Goal: Task Accomplishment & Management: Use online tool/utility

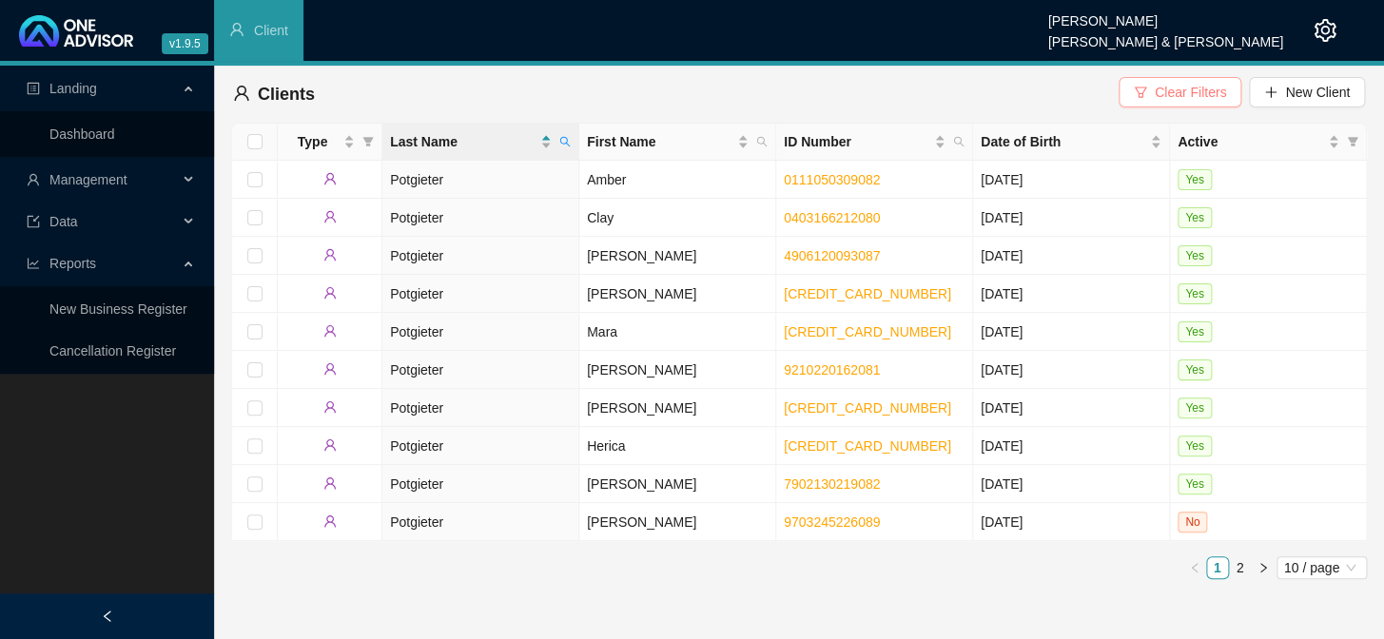
click at [1181, 93] on span "Clear Filters" at bounding box center [1190, 92] width 71 height 21
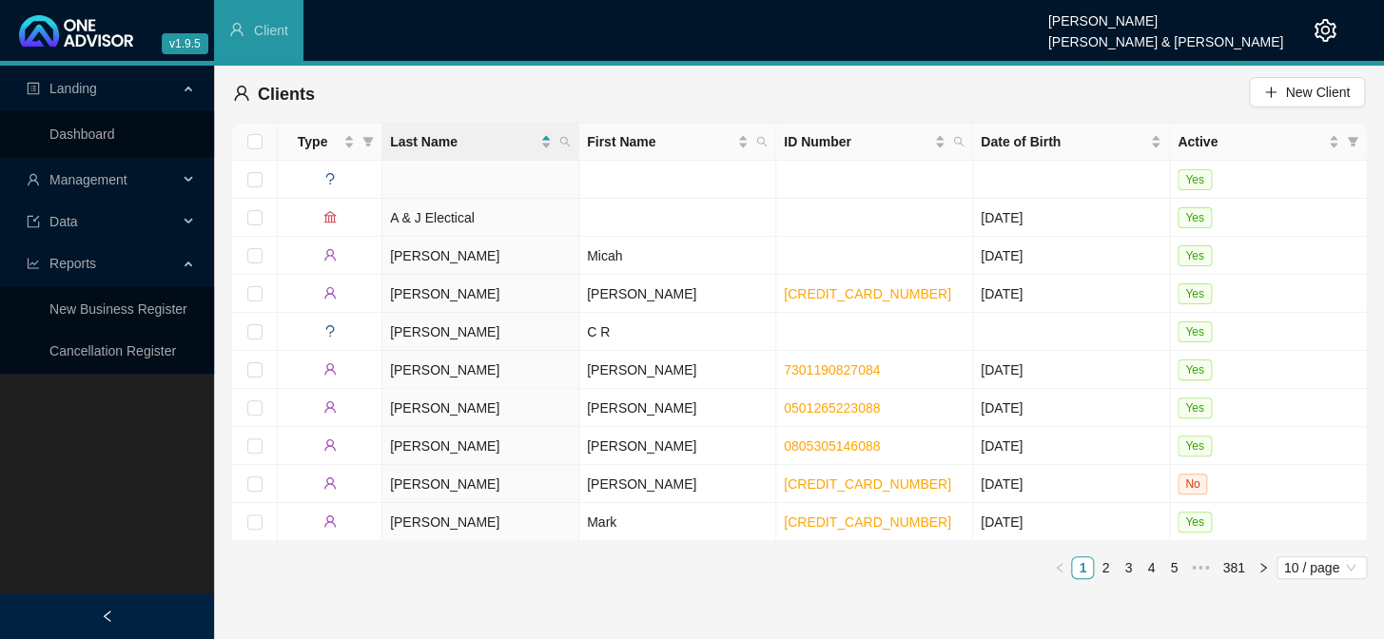
click at [113, 181] on span "Management" at bounding box center [88, 179] width 78 height 15
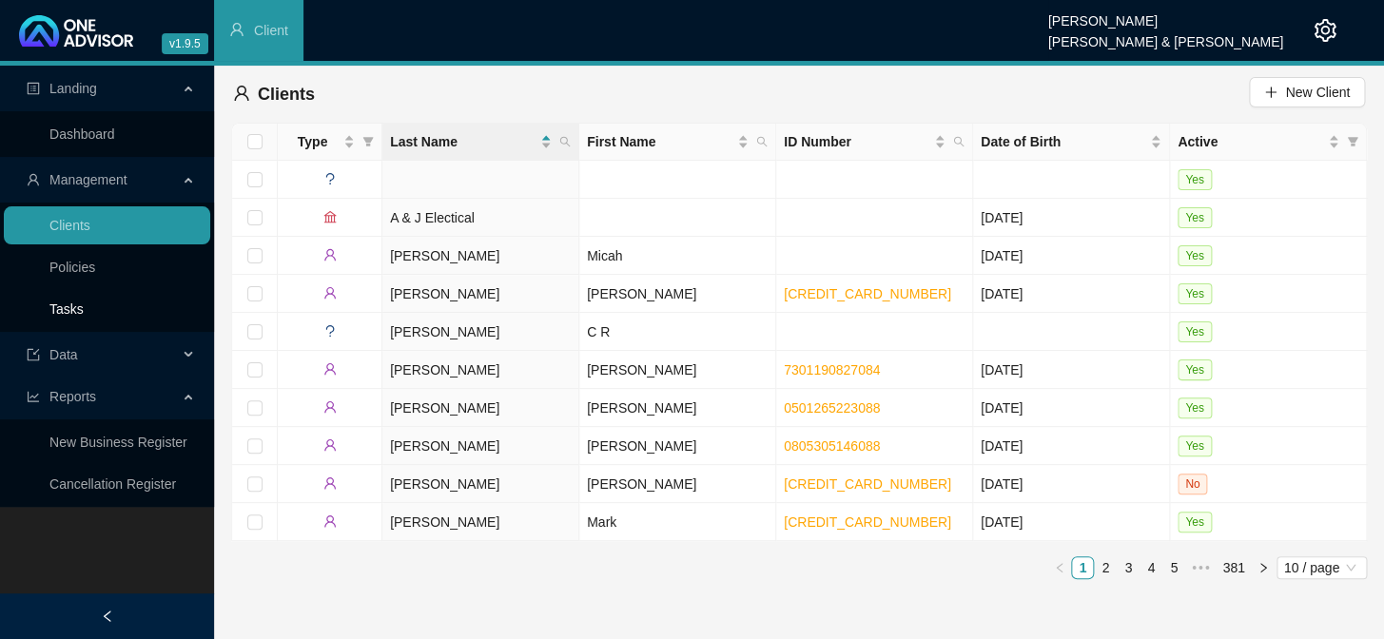
click at [68, 303] on link "Tasks" at bounding box center [66, 309] width 34 height 15
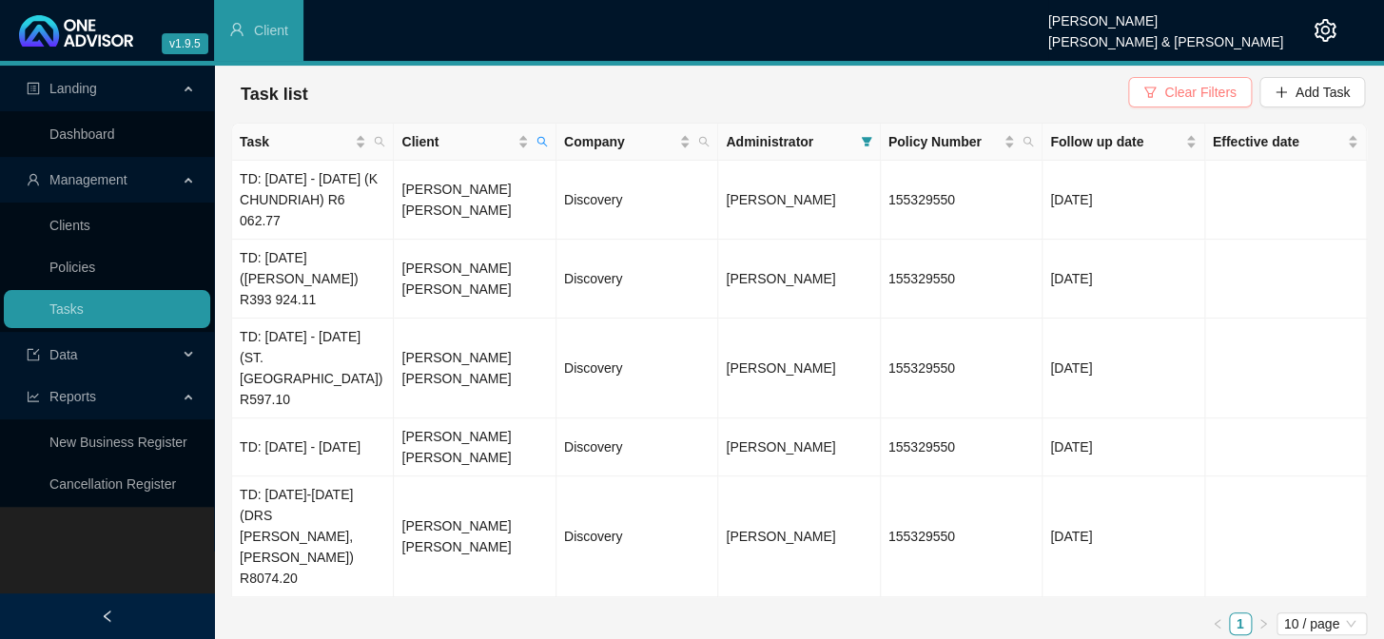
click at [1192, 77] on button "Clear Filters" at bounding box center [1189, 92] width 123 height 30
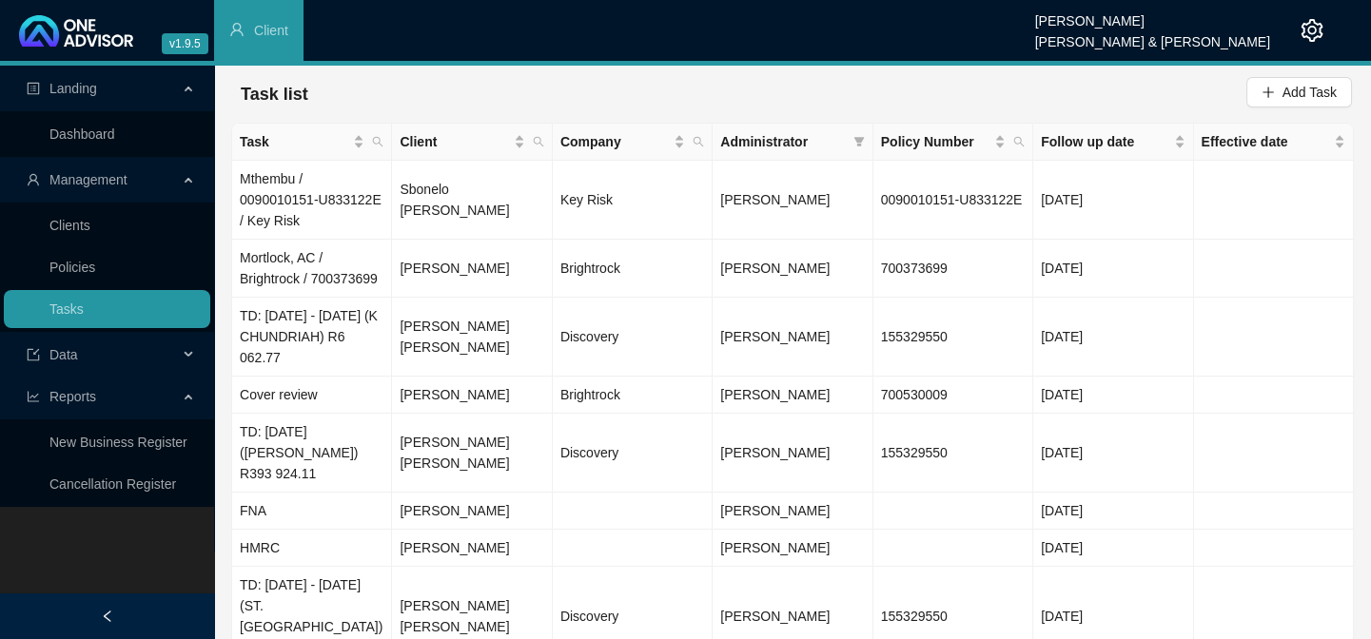
click at [836, 144] on span "Administrator" at bounding box center [782, 141] width 125 height 21
click at [801, 144] on span "Administrator" at bounding box center [782, 141] width 125 height 21
click at [864, 143] on icon "filter" at bounding box center [858, 141] width 11 height 11
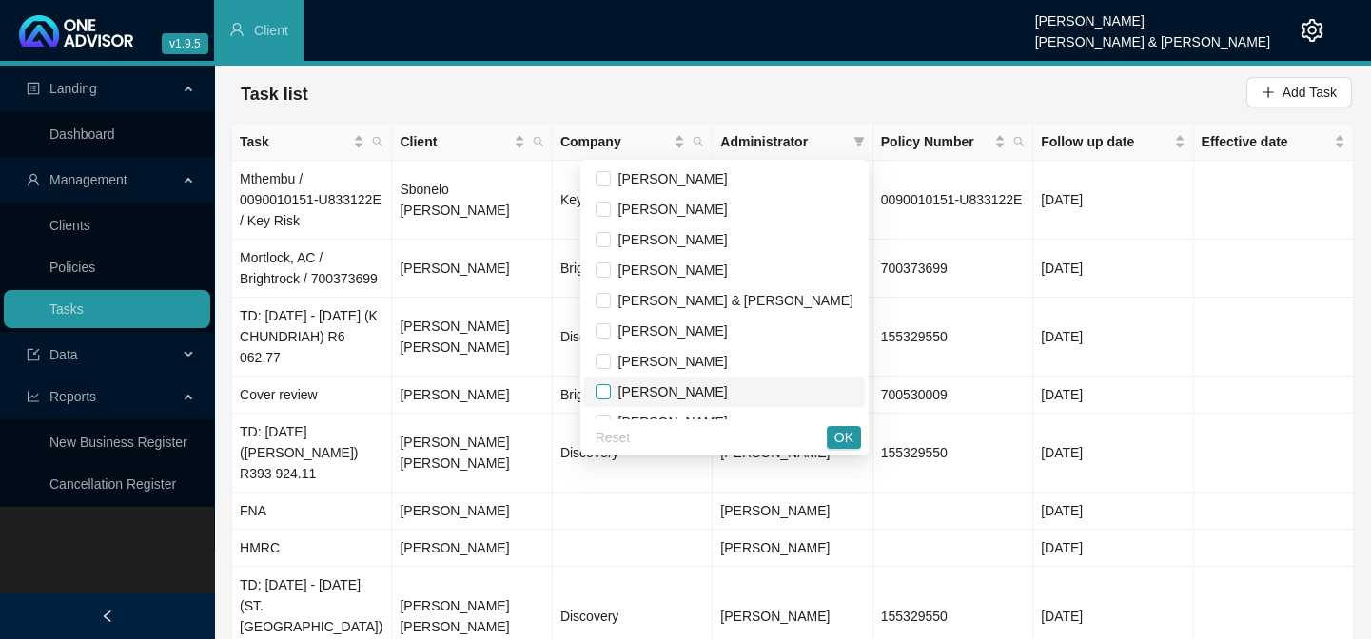
click at [611, 396] on input "checkbox" at bounding box center [603, 391] width 15 height 15
checkbox input "true"
click at [848, 437] on span "OK" at bounding box center [843, 437] width 19 height 21
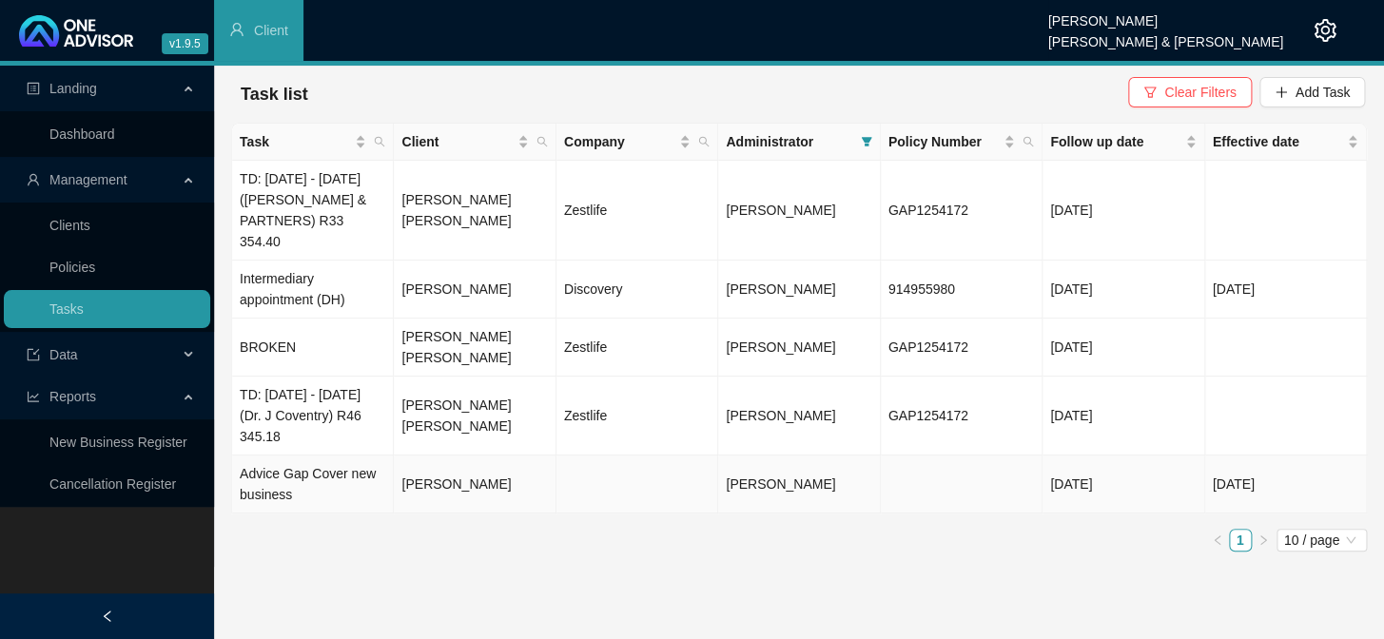
click at [419, 458] on td "[PERSON_NAME]" at bounding box center [475, 485] width 162 height 58
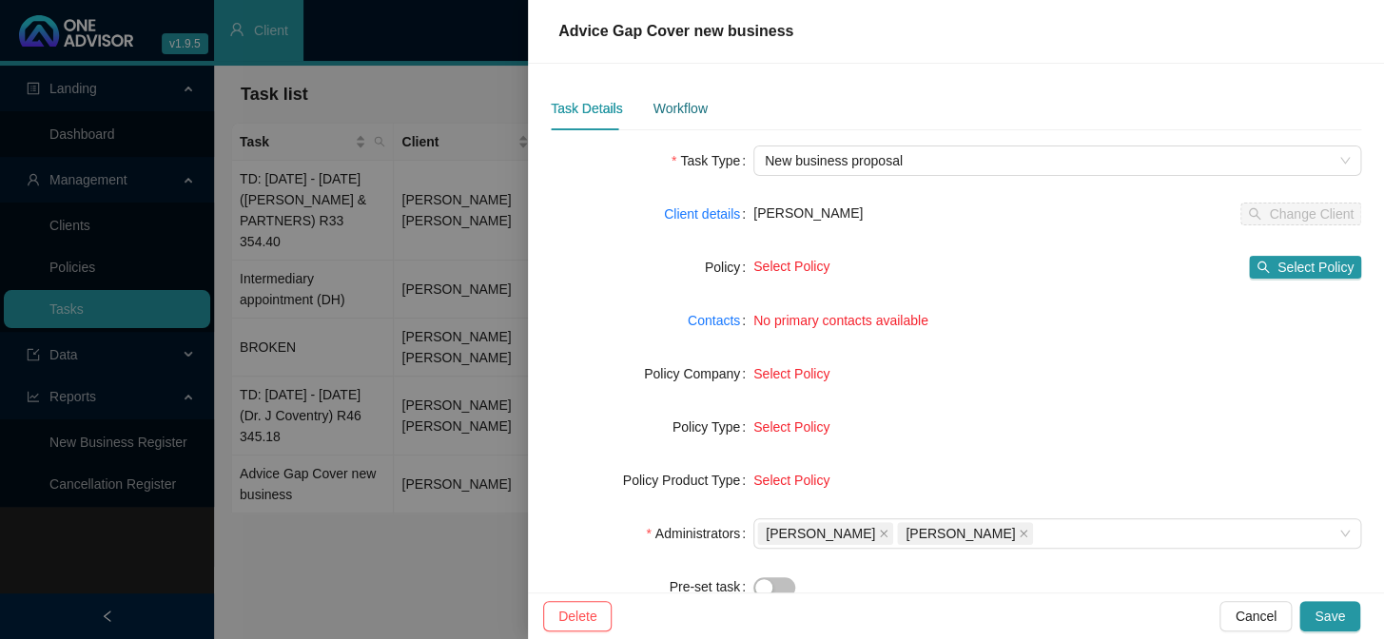
click at [691, 108] on div "Workflow" at bounding box center [680, 108] width 54 height 21
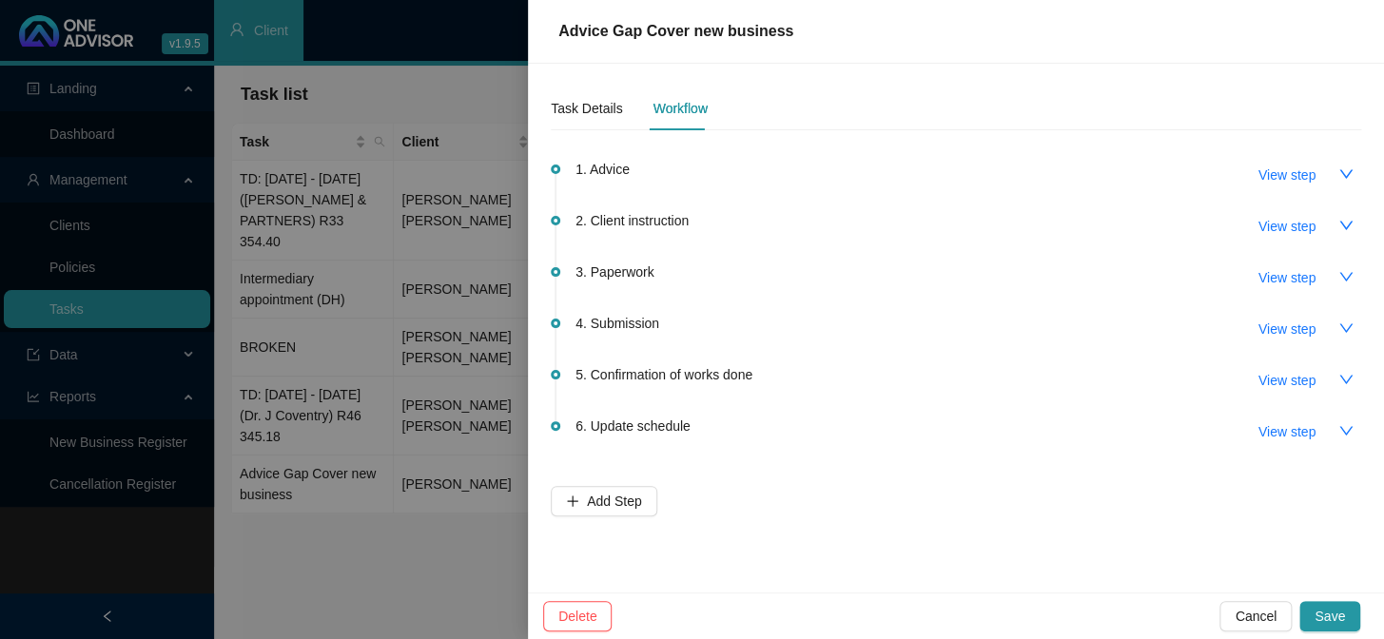
click at [649, 171] on div "1. Advice View step" at bounding box center [969, 174] width 786 height 32
click at [1336, 186] on button "button" at bounding box center [1346, 174] width 30 height 30
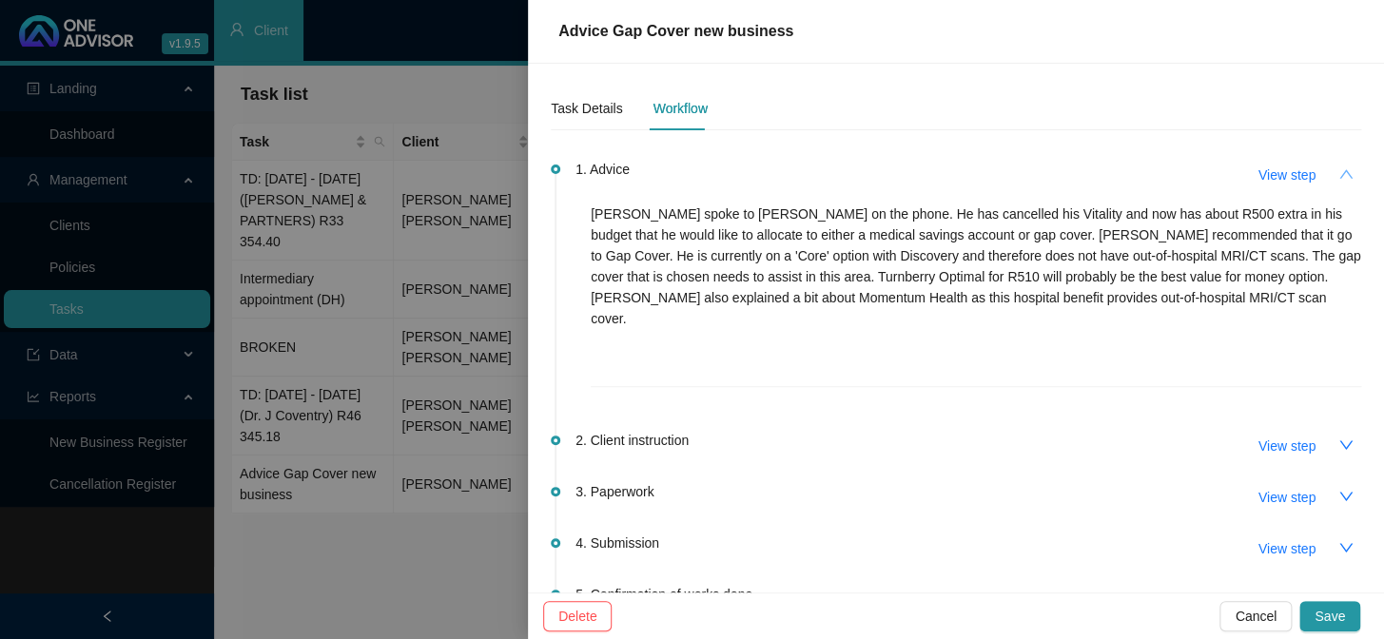
click at [1339, 181] on icon "up" at bounding box center [1346, 174] width 15 height 15
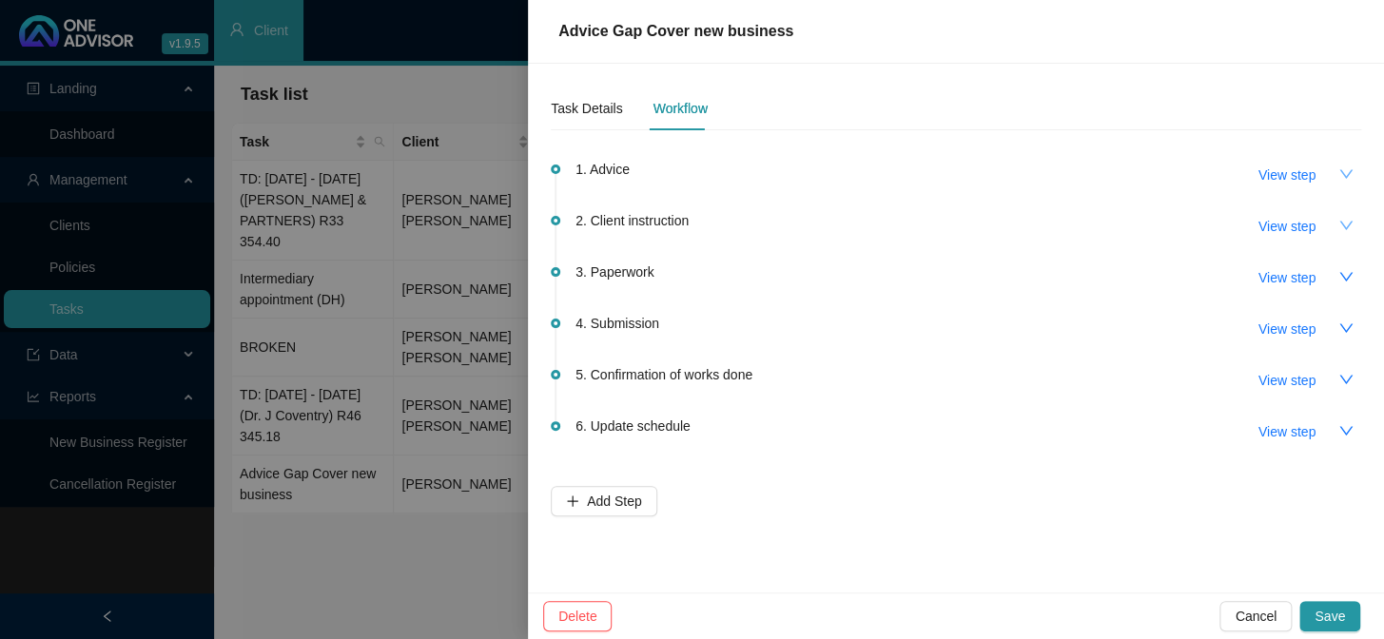
click at [1343, 225] on icon "down" at bounding box center [1346, 225] width 15 height 15
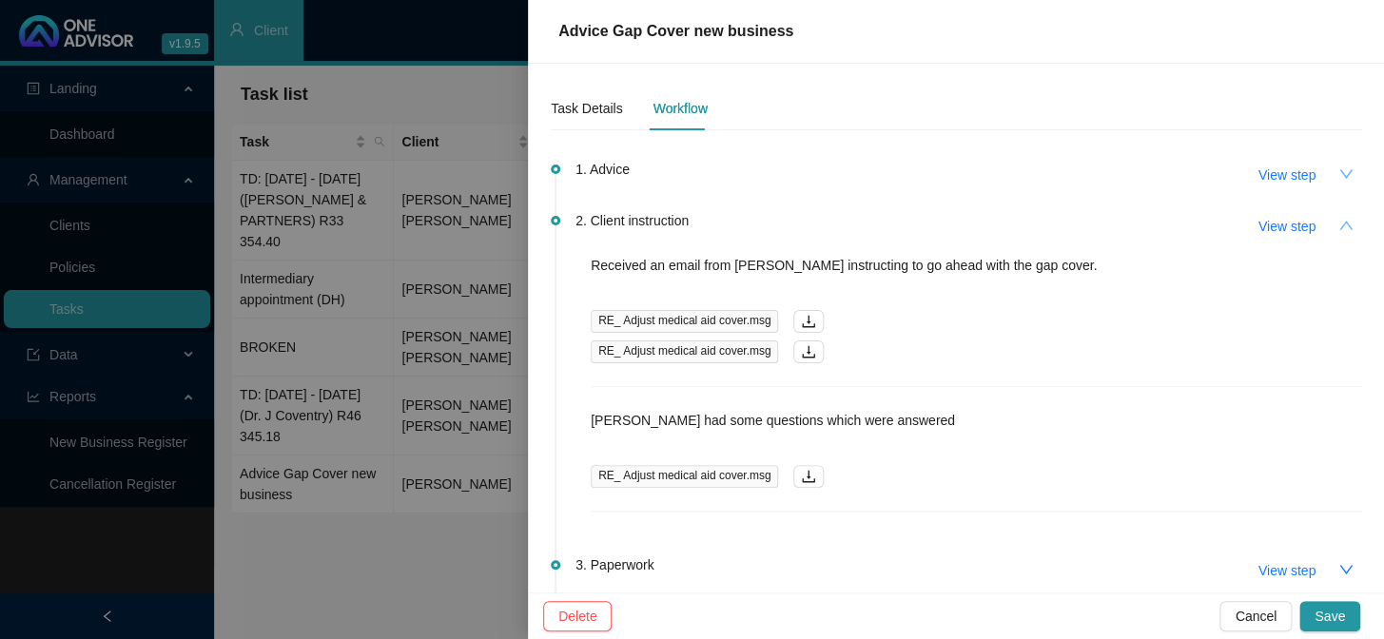
click at [1339, 218] on icon "up" at bounding box center [1346, 225] width 15 height 15
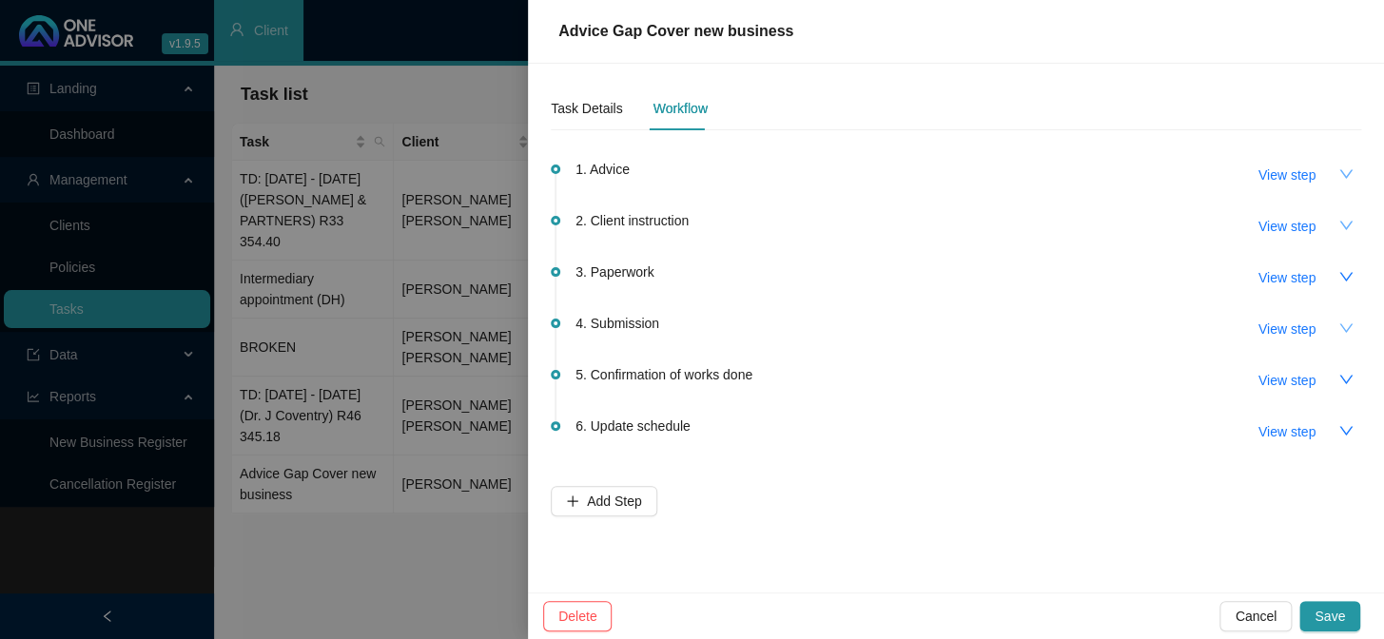
click at [1335, 330] on button "button" at bounding box center [1346, 328] width 30 height 30
click at [1342, 327] on icon "up" at bounding box center [1346, 327] width 13 height 9
click at [1304, 327] on span "View step" at bounding box center [1287, 329] width 57 height 21
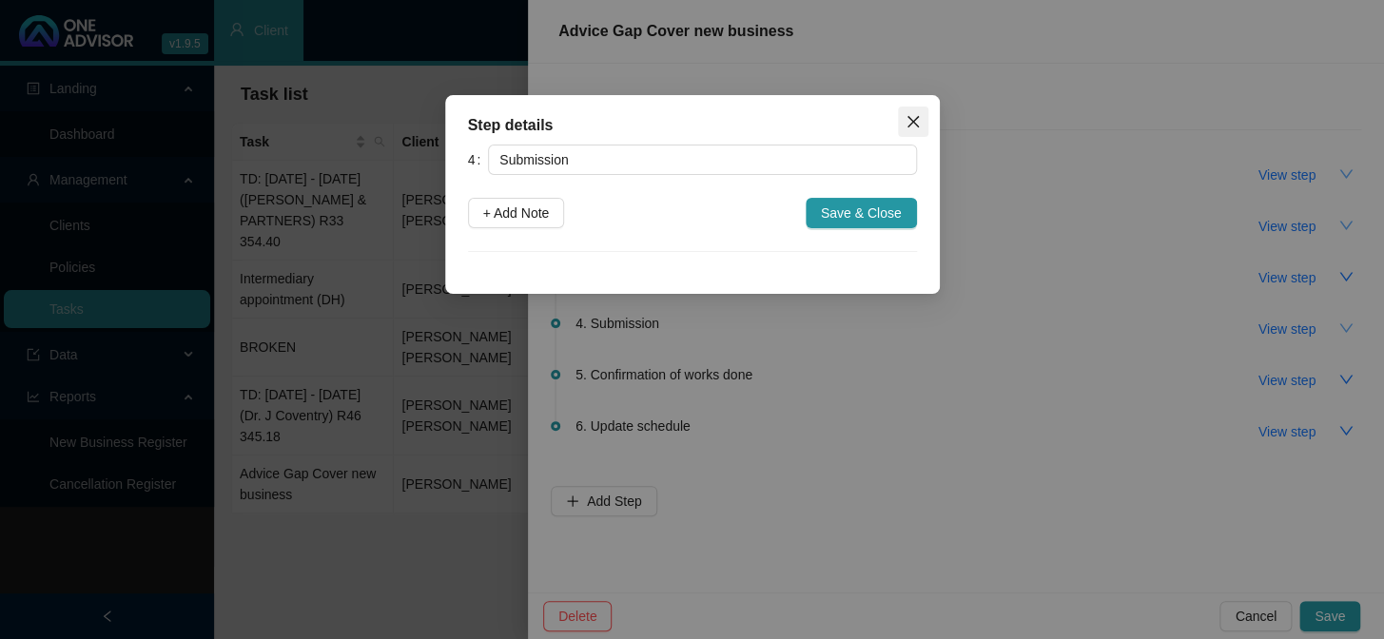
click at [911, 114] on icon "close" at bounding box center [913, 121] width 15 height 15
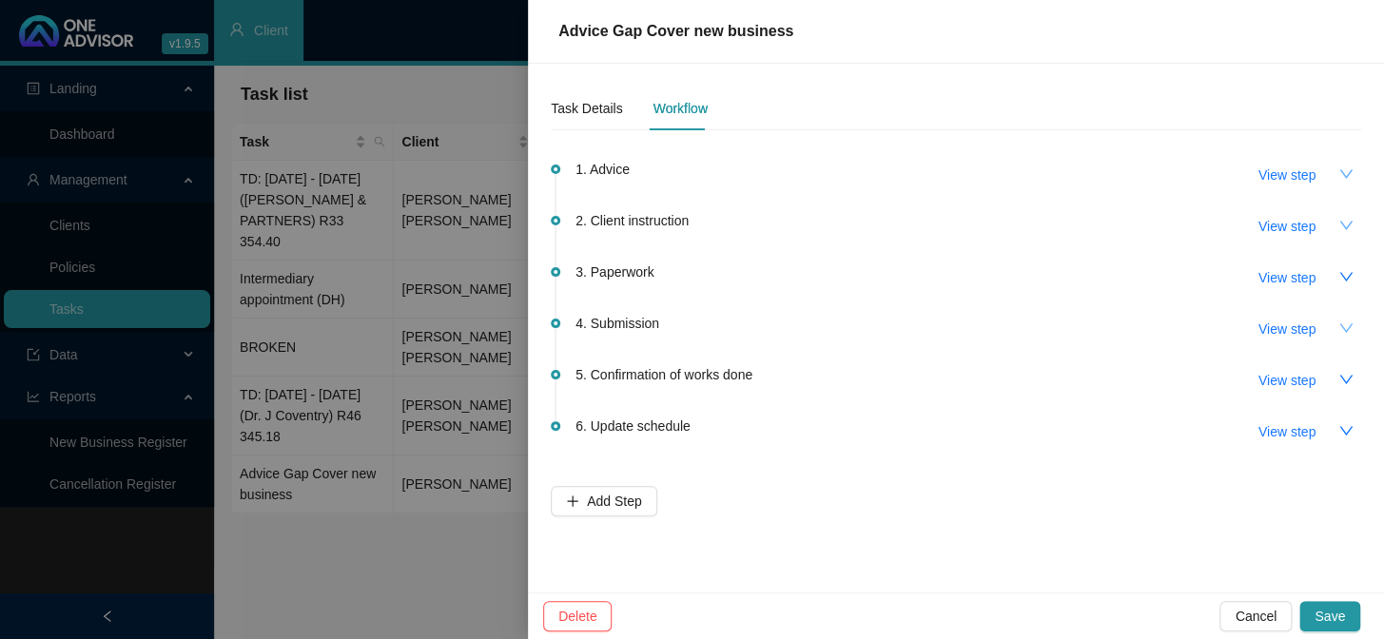
click at [667, 272] on div "3. Paperwork View step" at bounding box center [969, 277] width 786 height 32
click at [1320, 281] on button "View step" at bounding box center [1288, 278] width 88 height 30
type input "Paperwork"
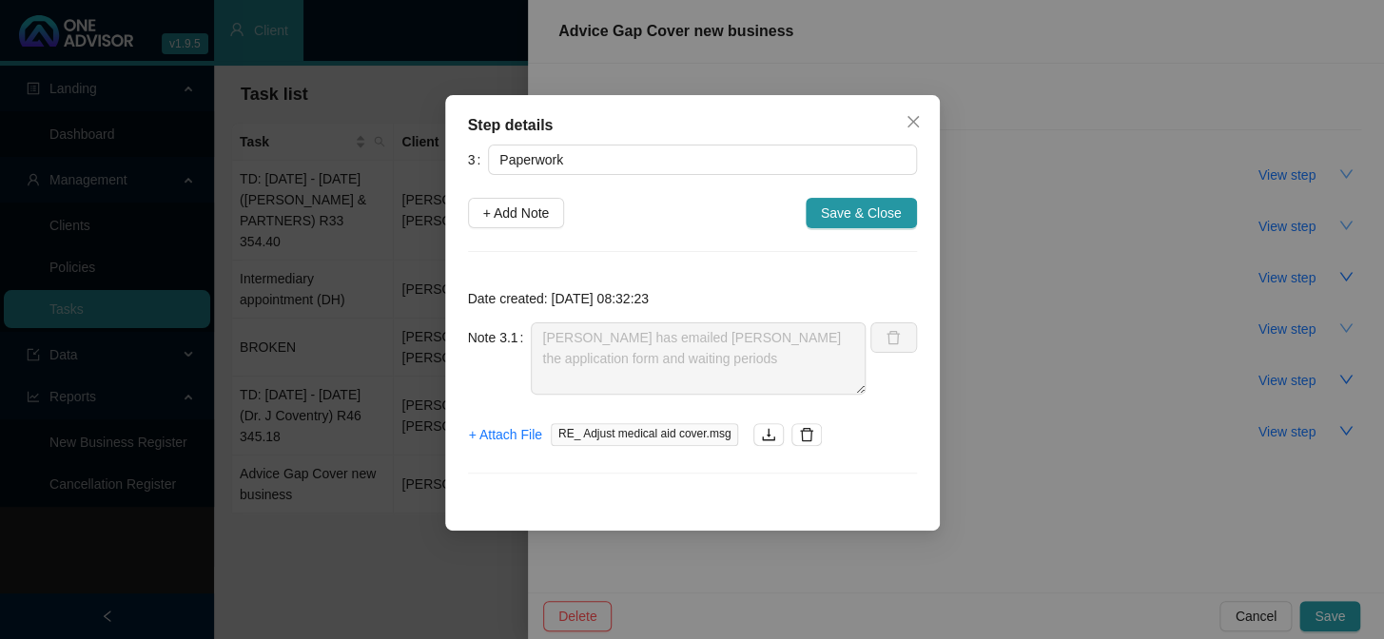
click at [1125, 375] on div "Step details 3 Paperwork + Add Note Save & Close Date created: [DATE] 08:32:23 …" at bounding box center [692, 319] width 1384 height 639
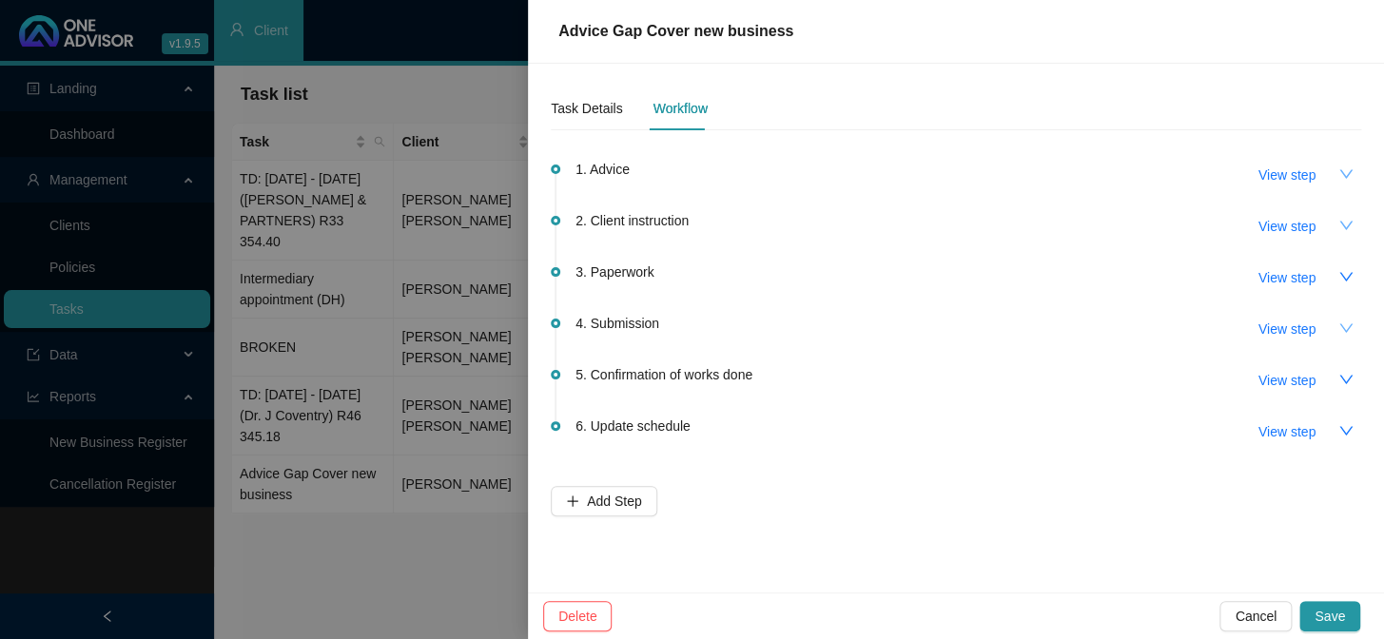
click at [1349, 323] on icon "down" at bounding box center [1346, 328] width 15 height 15
click at [1349, 323] on icon "up" at bounding box center [1346, 328] width 15 height 15
click at [639, 275] on span "3. Paperwork" at bounding box center [615, 272] width 78 height 21
click at [1331, 271] on button "button" at bounding box center [1346, 277] width 30 height 30
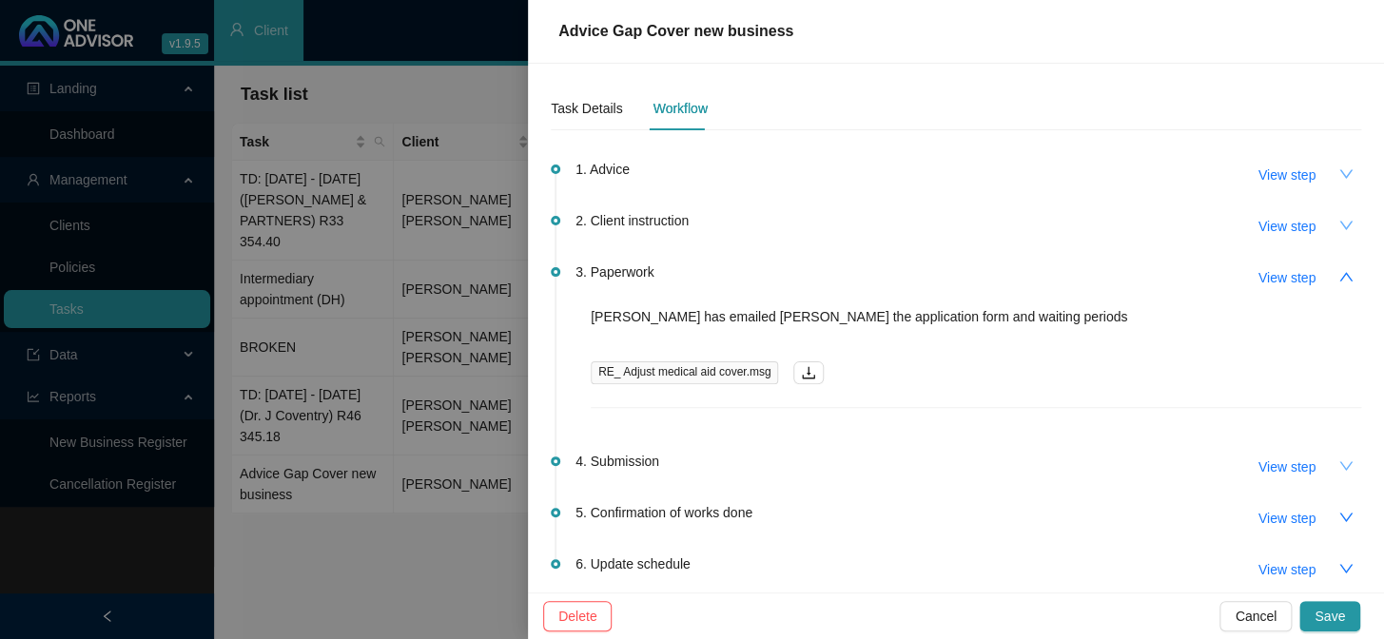
click at [709, 375] on span "RE_ Adjust medical aid cover.msg" at bounding box center [684, 373] width 187 height 23
click at [801, 373] on icon "download" at bounding box center [808, 372] width 15 height 15
click at [1339, 463] on icon "down" at bounding box center [1346, 466] width 15 height 15
click at [1272, 278] on span "View step" at bounding box center [1287, 277] width 57 height 21
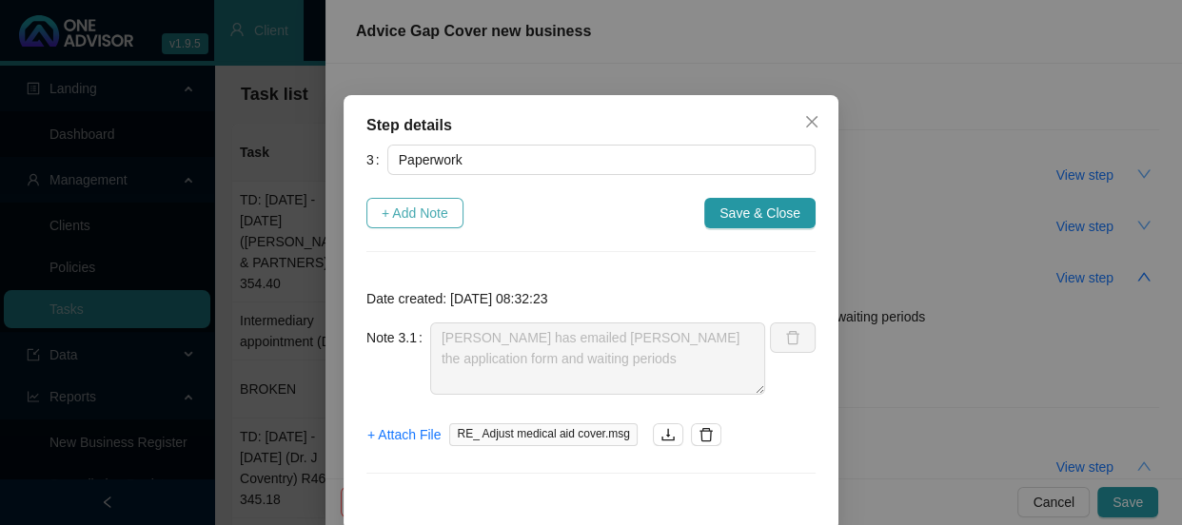
click at [410, 208] on span "+ Add Note" at bounding box center [415, 213] width 67 height 21
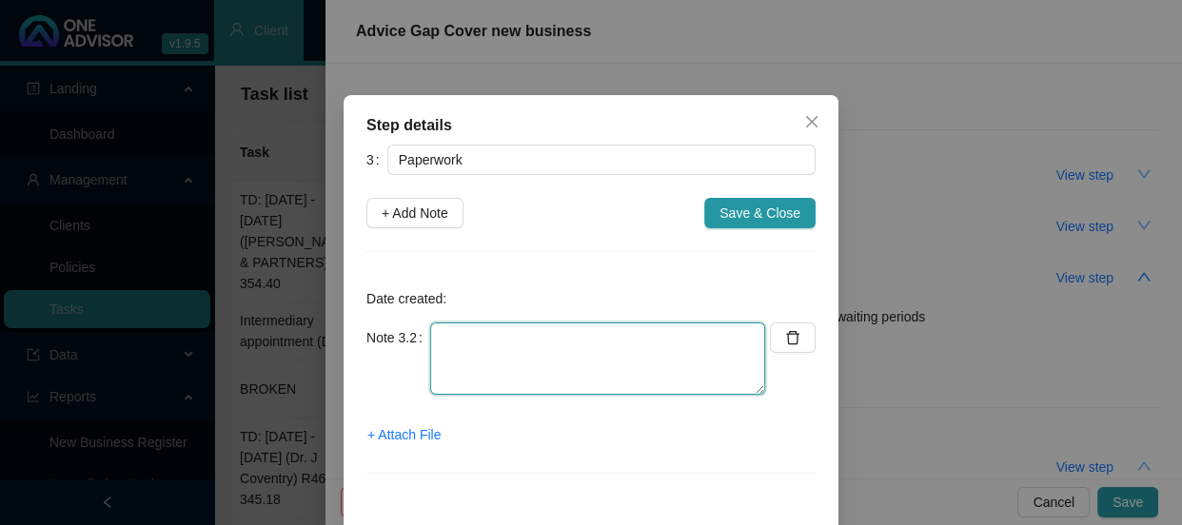
click at [467, 346] on textarea at bounding box center [597, 359] width 335 height 72
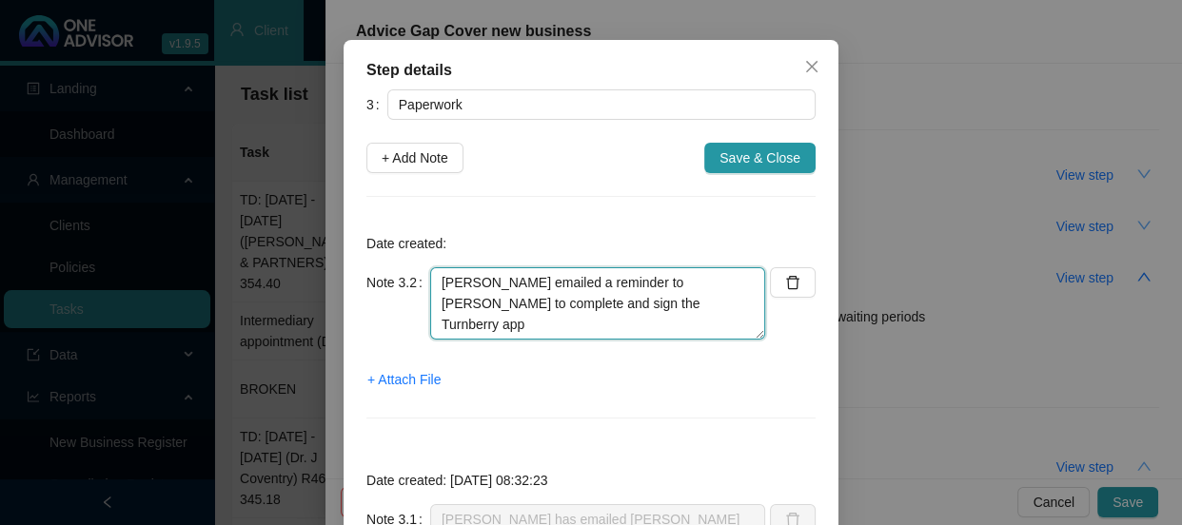
scroll to position [86, 0]
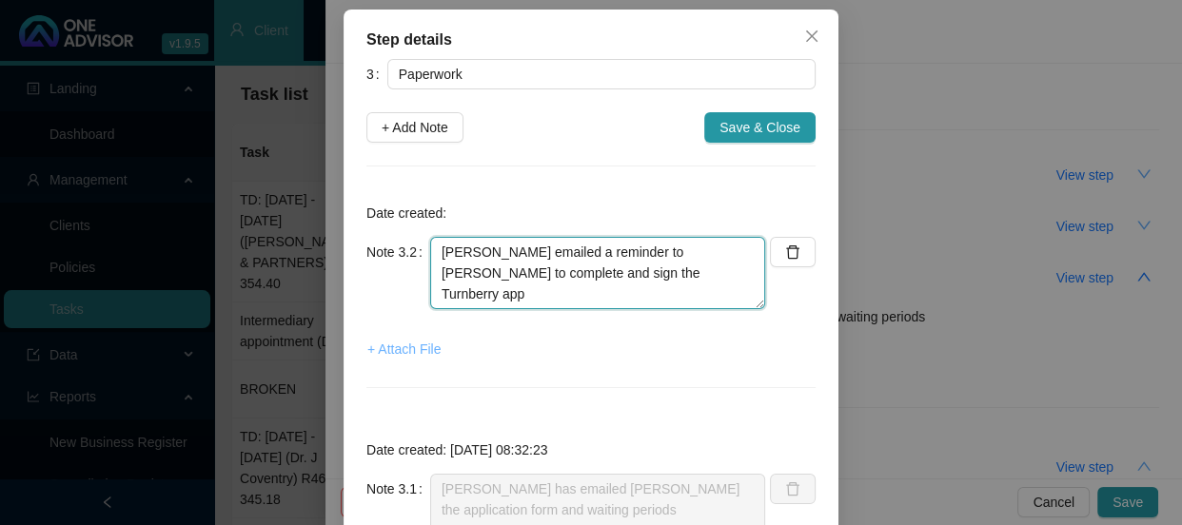
type textarea "[PERSON_NAME] emailed a reminder to [PERSON_NAME] to complete and sign the Turn…"
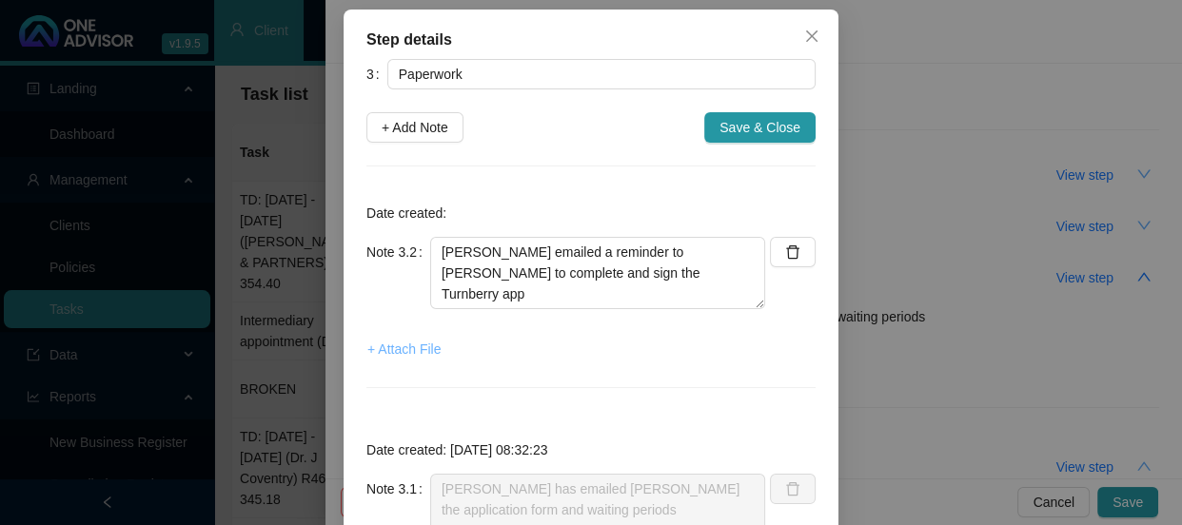
click at [400, 343] on span "+ Attach File" at bounding box center [403, 349] width 73 height 21
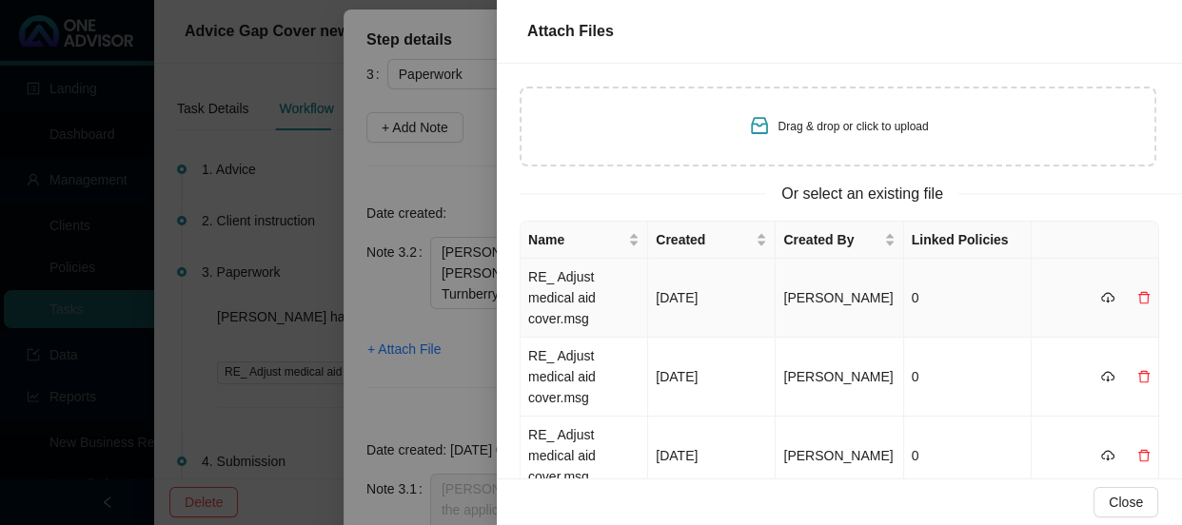
click at [571, 280] on td "RE_ Adjust medical aid cover.msg" at bounding box center [583, 298] width 127 height 79
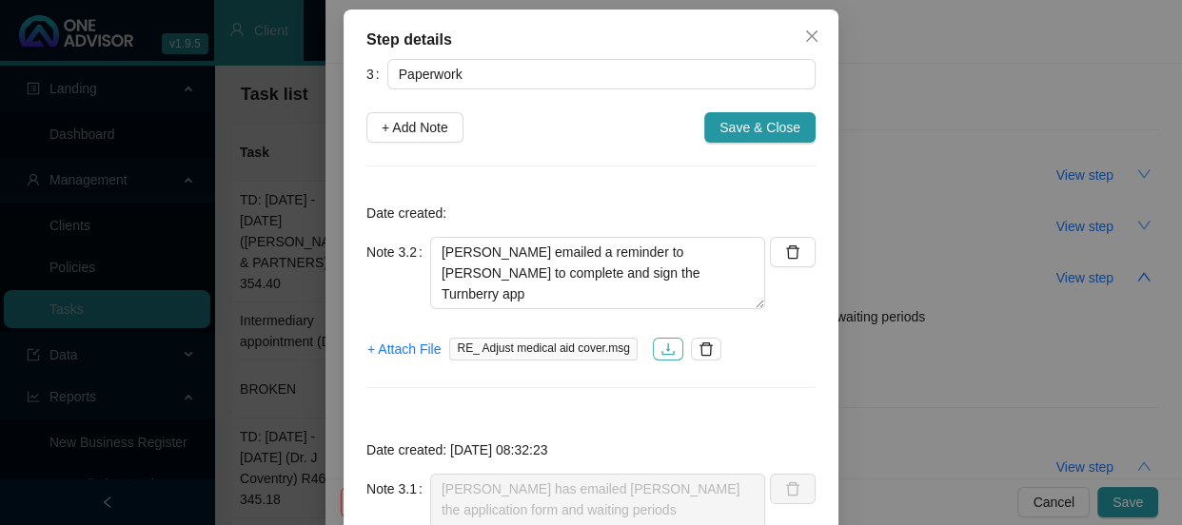
click at [660, 343] on icon "download" at bounding box center [667, 349] width 15 height 15
click at [414, 350] on span "+ Attach File" at bounding box center [403, 349] width 73 height 21
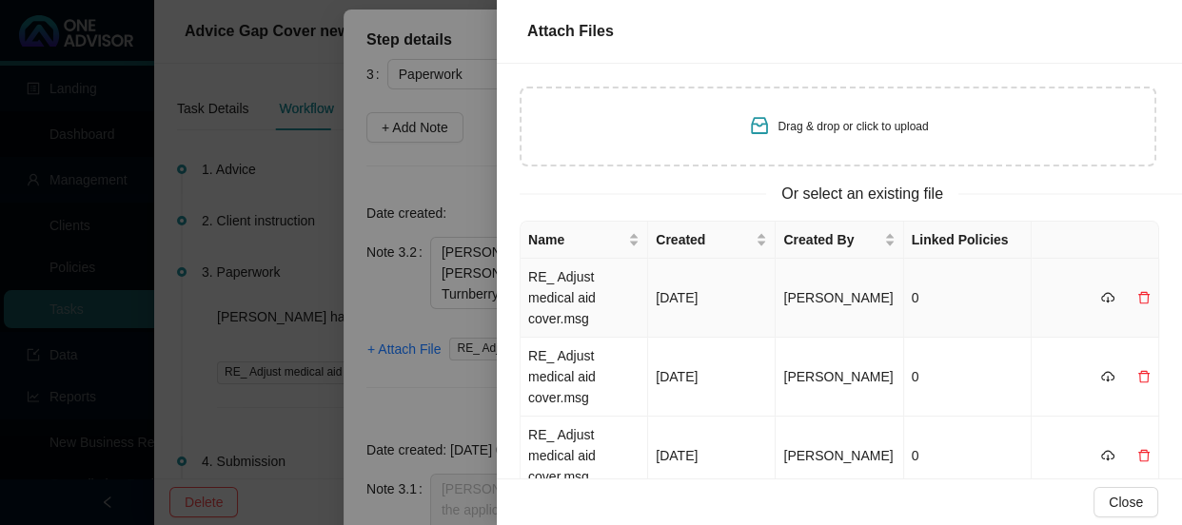
click at [580, 291] on td "RE_ Adjust medical aid cover.msg" at bounding box center [583, 298] width 127 height 79
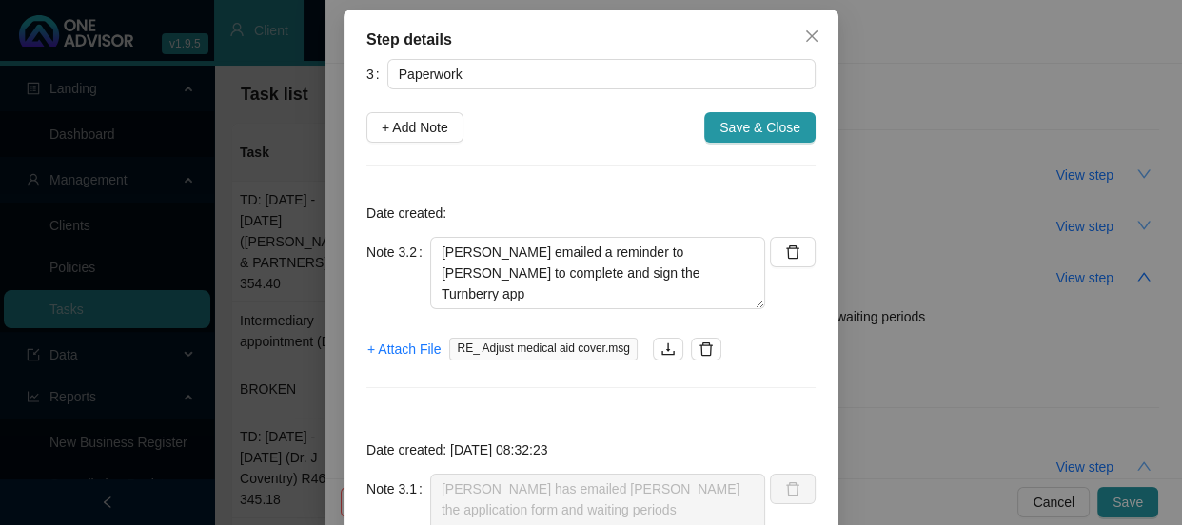
click at [562, 382] on div "Date created: Note 3.2 [PERSON_NAME] emailed a reminder to [PERSON_NAME] to com…" at bounding box center [590, 300] width 449 height 222
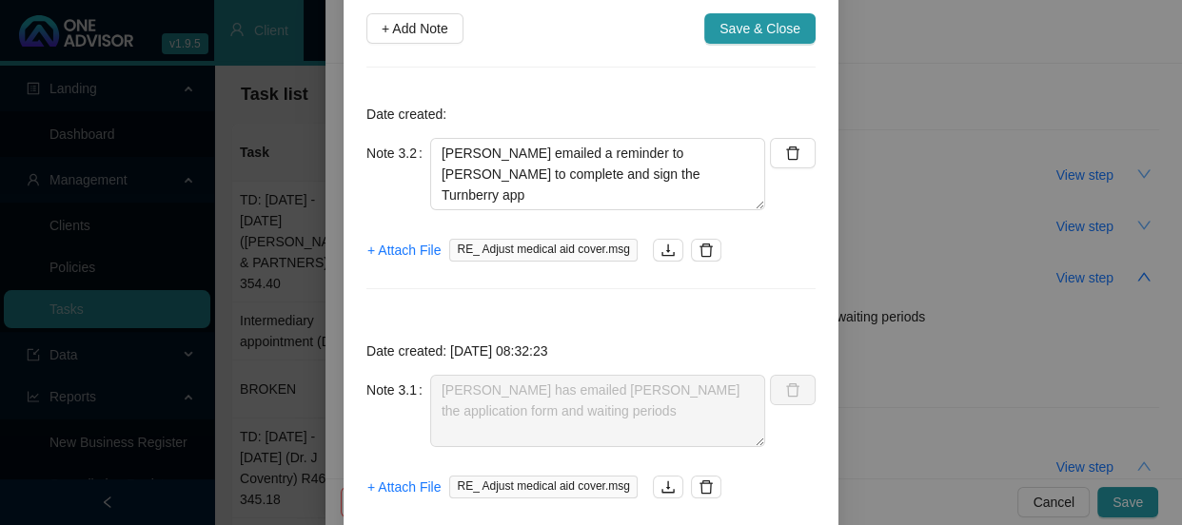
scroll to position [0, 0]
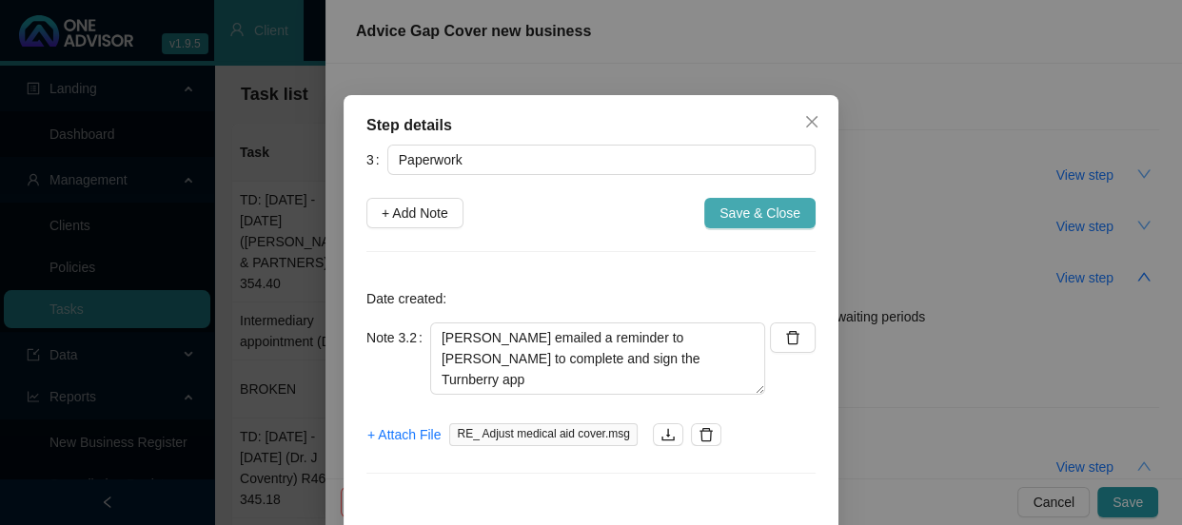
click at [755, 213] on span "Save & Close" at bounding box center [759, 213] width 81 height 21
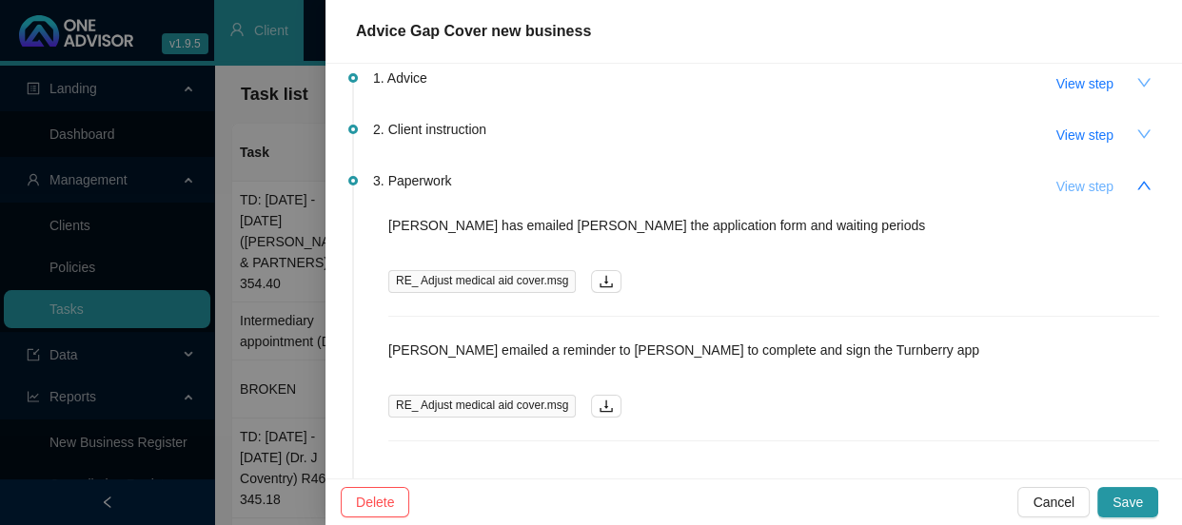
scroll to position [62, 0]
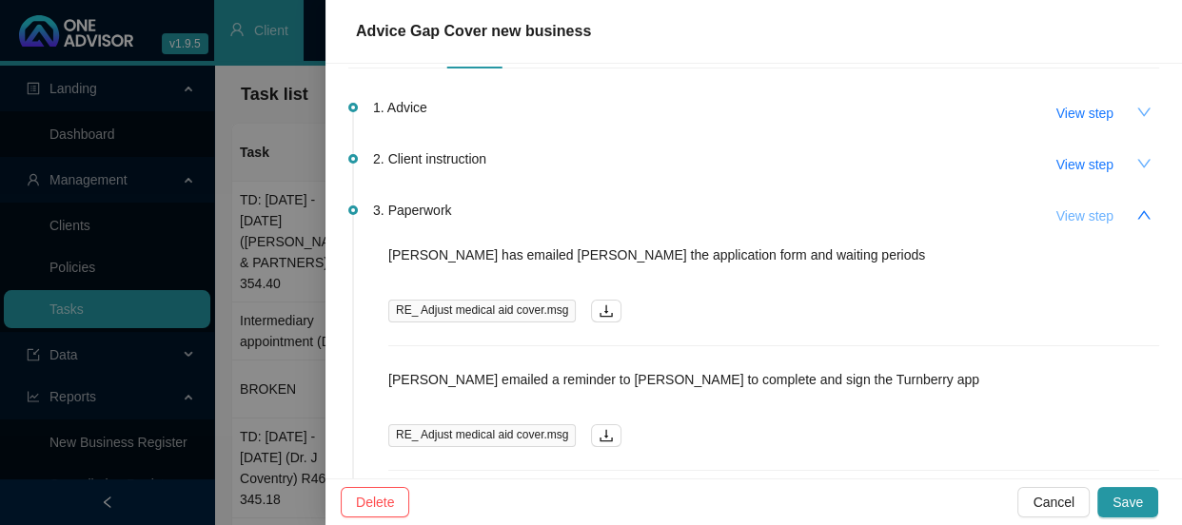
click at [1105, 215] on button "View step" at bounding box center [1085, 216] width 88 height 30
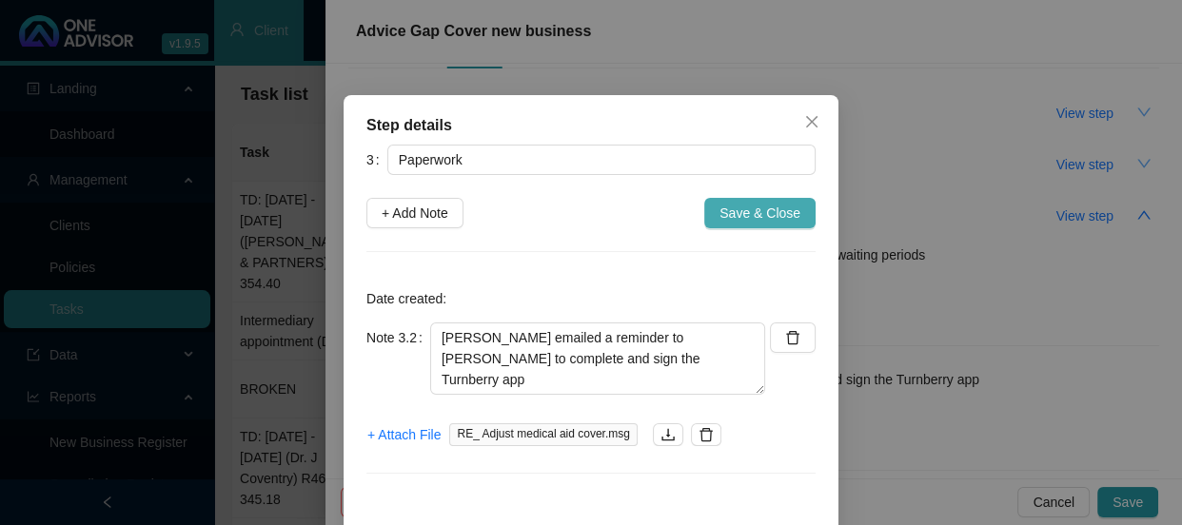
click at [777, 216] on span "Save & Close" at bounding box center [759, 213] width 81 height 21
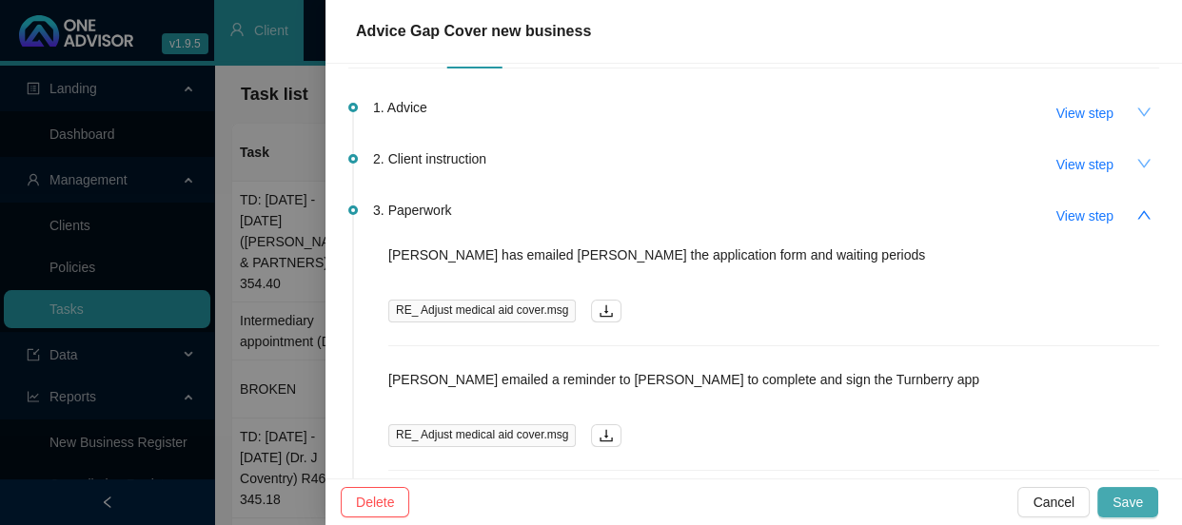
click at [1137, 505] on span "Save" at bounding box center [1127, 502] width 30 height 21
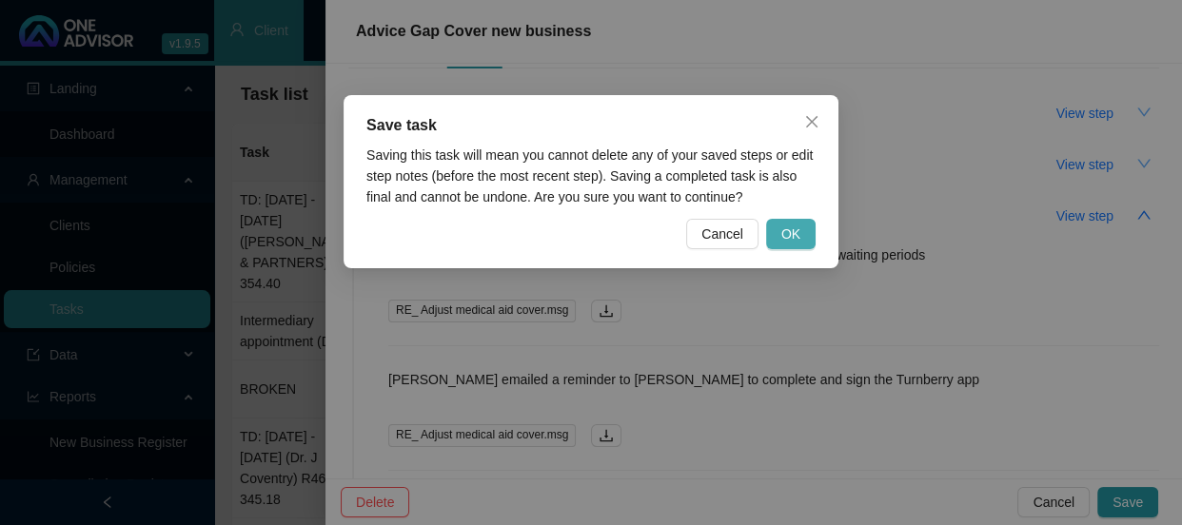
click at [799, 234] on span "OK" at bounding box center [790, 234] width 19 height 21
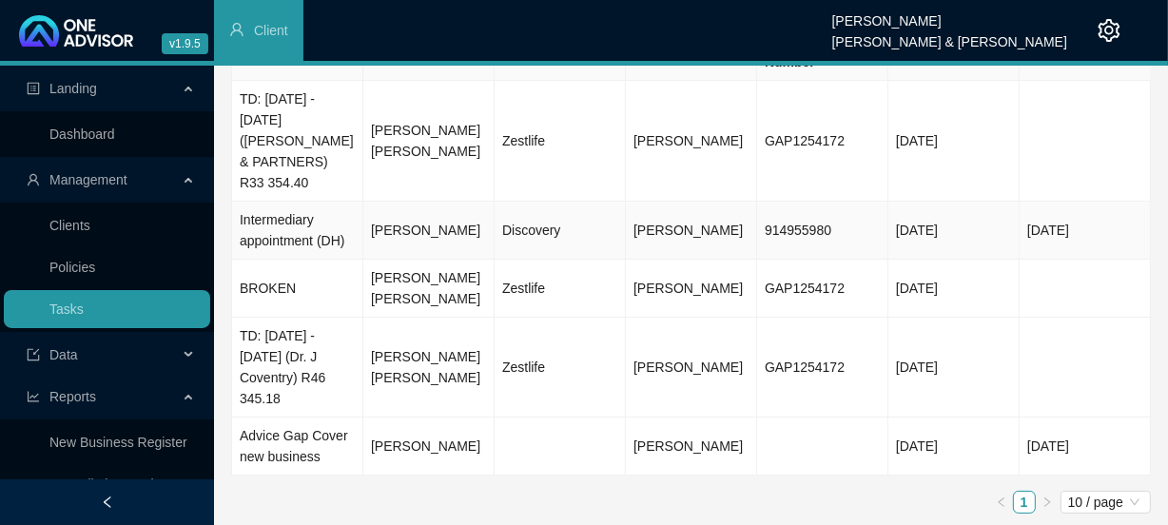
scroll to position [104, 0]
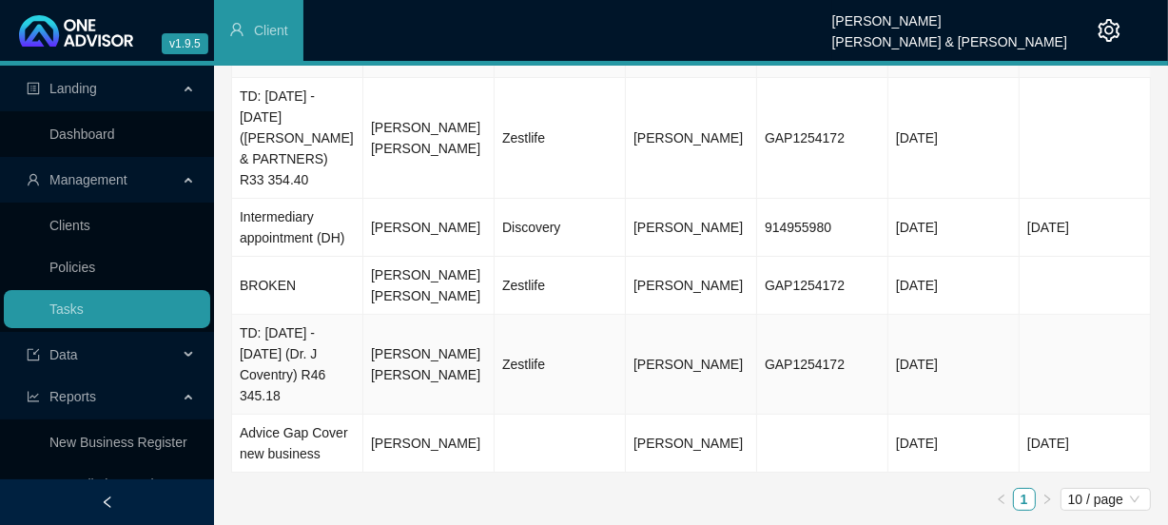
click at [441, 353] on td "[PERSON_NAME] [PERSON_NAME]" at bounding box center [428, 365] width 131 height 100
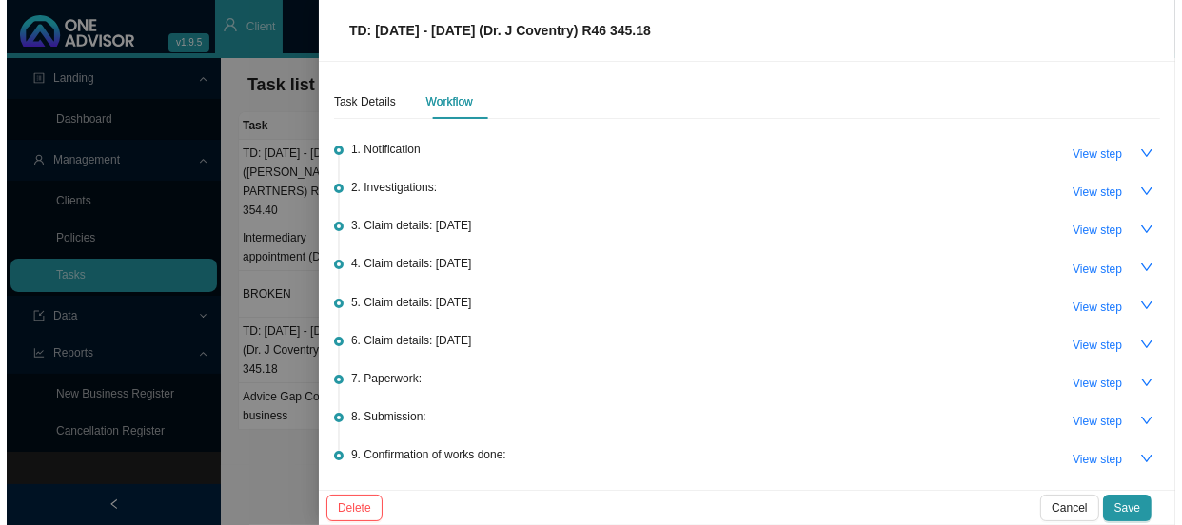
scroll to position [0, 0]
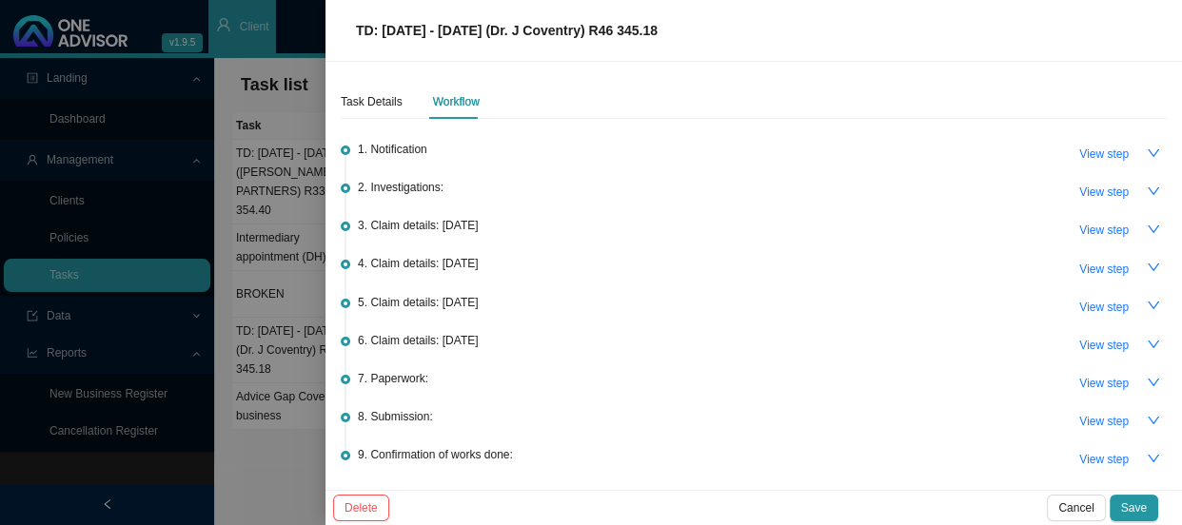
click at [456, 379] on div "7. Paperwork: View step" at bounding box center [762, 382] width 809 height 29
click at [426, 380] on div "7. Paperwork: View step" at bounding box center [762, 382] width 809 height 29
click at [1101, 384] on span "View step" at bounding box center [1103, 383] width 49 height 19
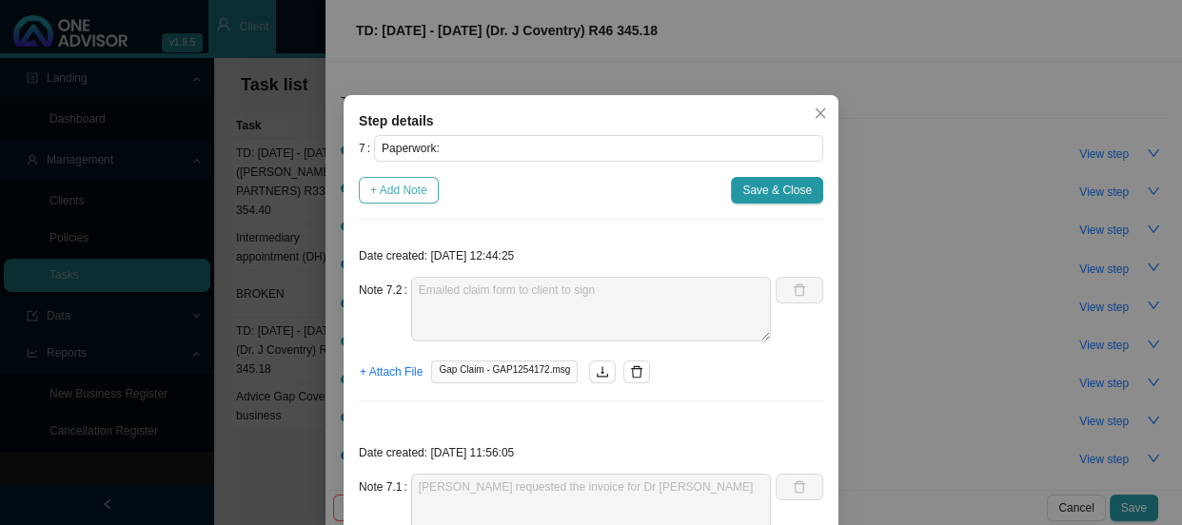
click at [417, 190] on span "+ Add Note" at bounding box center [398, 190] width 57 height 19
type textarea "Emailed claim form to client to sign"
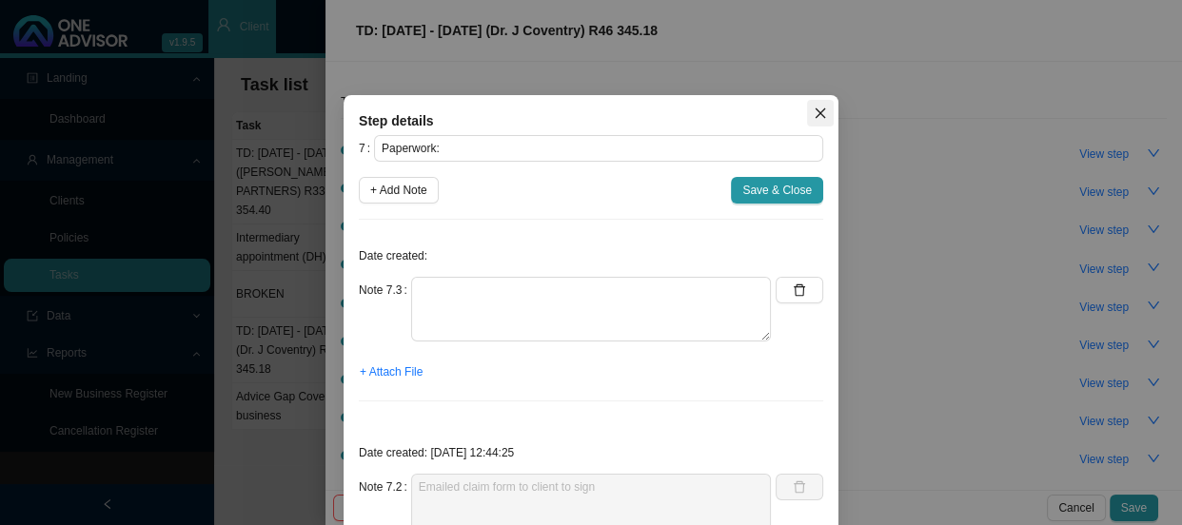
click at [814, 115] on icon "close" at bounding box center [820, 113] width 13 height 13
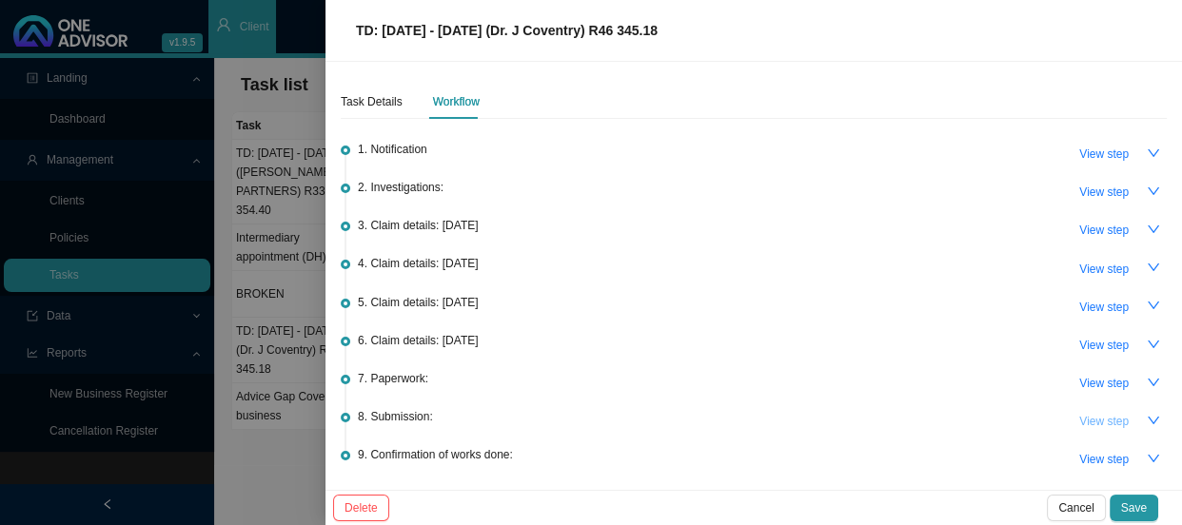
click at [1088, 412] on span "View step" at bounding box center [1103, 421] width 49 height 19
type input "Submission:"
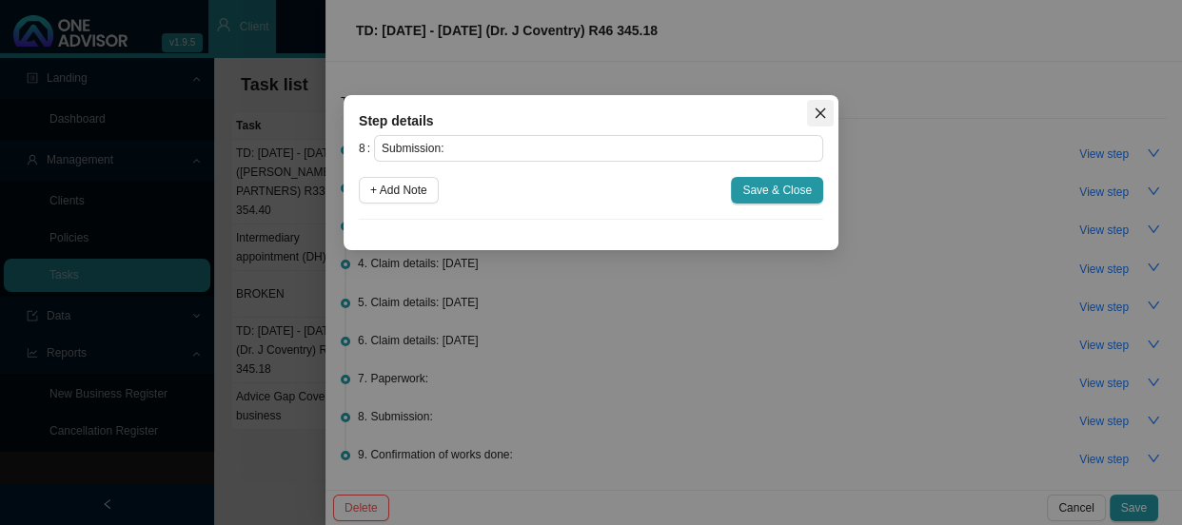
click at [817, 115] on icon "close" at bounding box center [820, 113] width 10 height 10
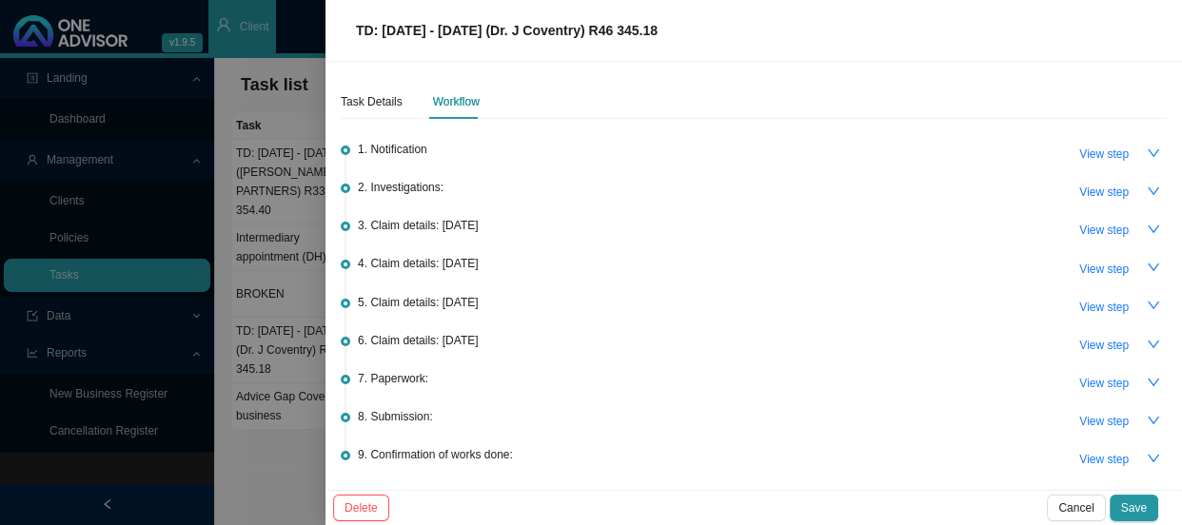
click at [255, 287] on div at bounding box center [591, 262] width 1182 height 525
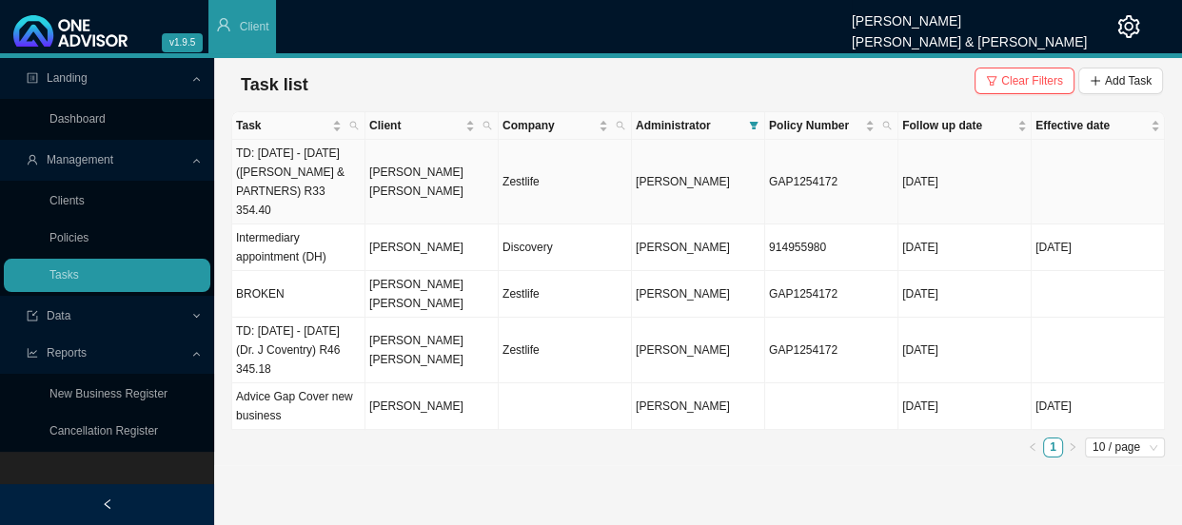
click at [308, 186] on td "TD: [DATE] - [DATE] ([PERSON_NAME] & PARTNERS) R33 354.40" at bounding box center [298, 182] width 133 height 85
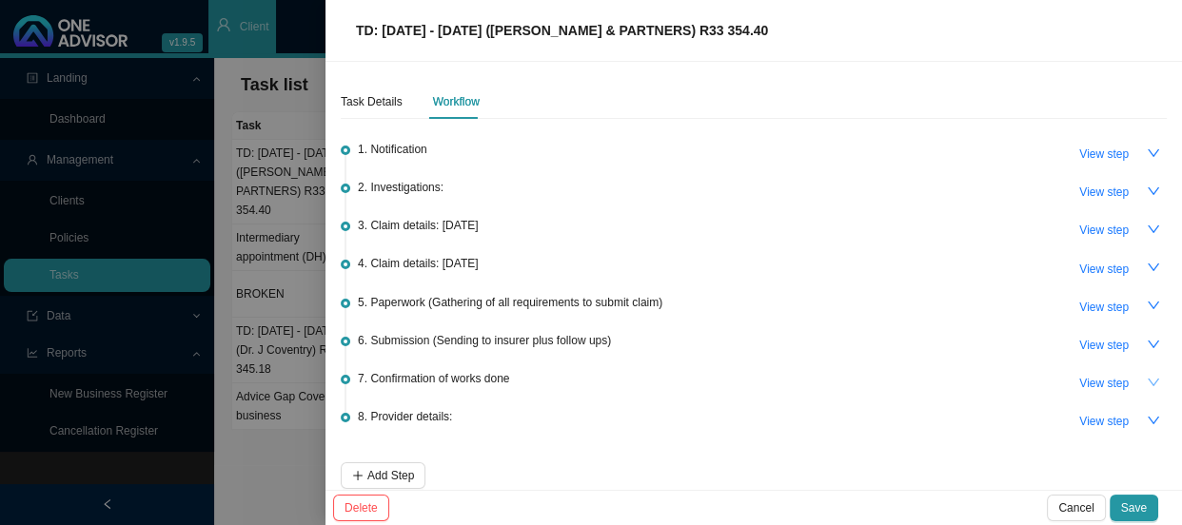
click at [1140, 369] on button "button" at bounding box center [1153, 382] width 27 height 27
click at [1097, 343] on span "View step" at bounding box center [1103, 345] width 49 height 19
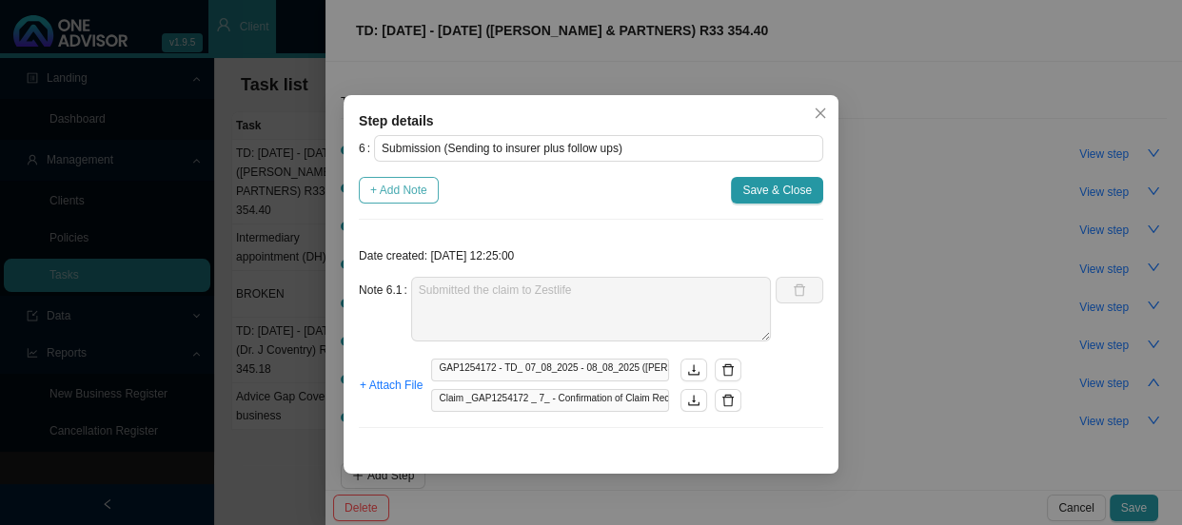
click at [406, 191] on span "+ Add Note" at bounding box center [398, 190] width 57 height 19
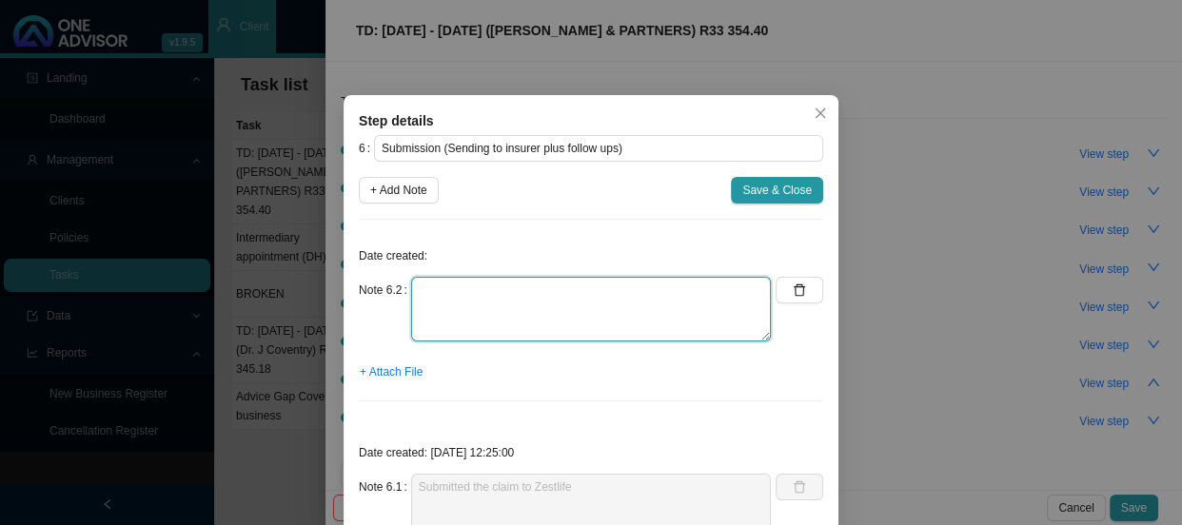
click at [441, 280] on textarea at bounding box center [591, 309] width 360 height 65
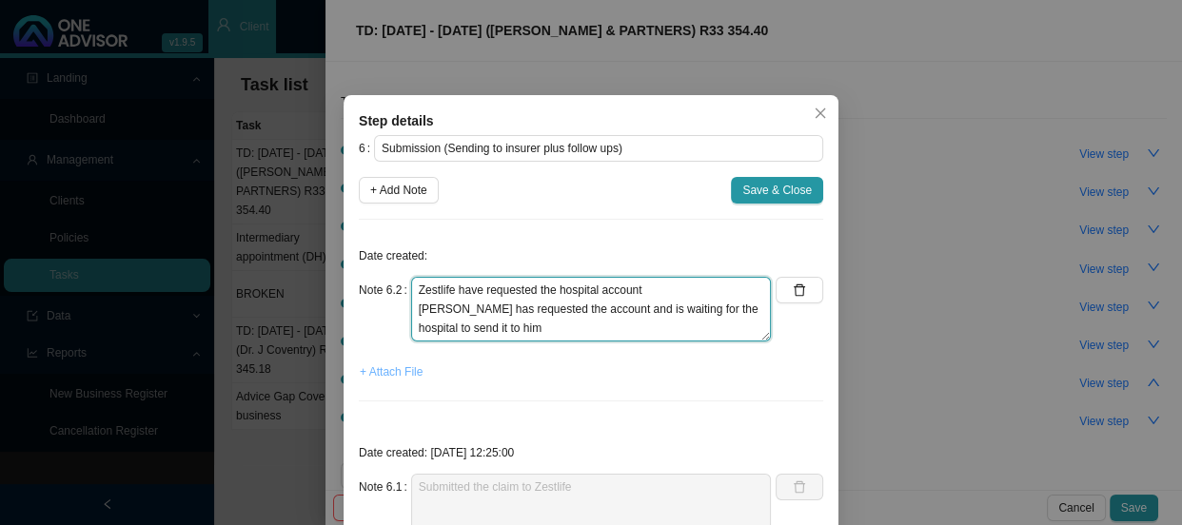
type textarea "Zestlife have requested the hospital account [PERSON_NAME] has requested the ac…"
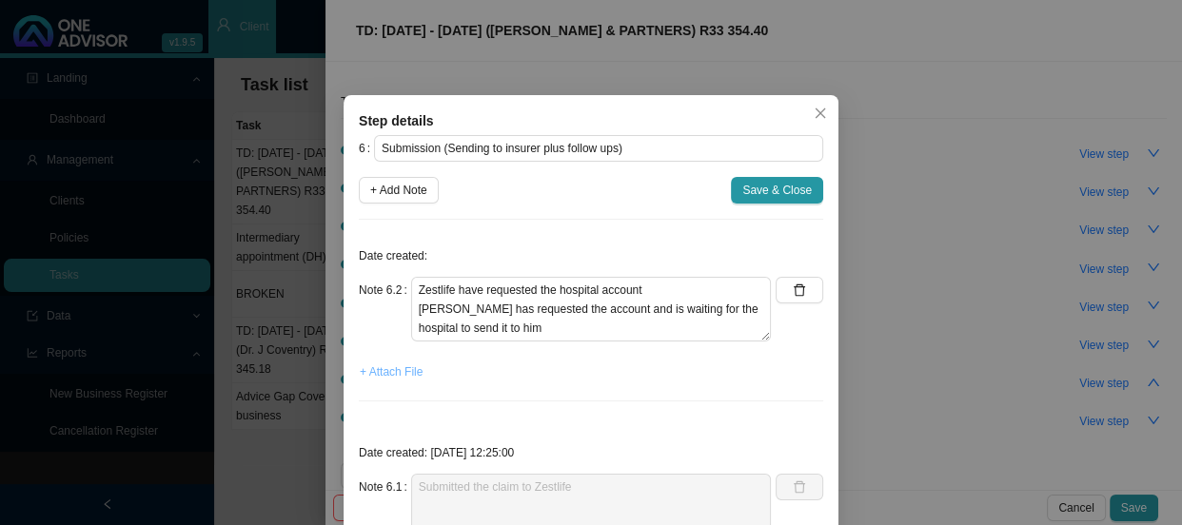
click at [390, 370] on span "+ Attach File" at bounding box center [391, 372] width 63 height 19
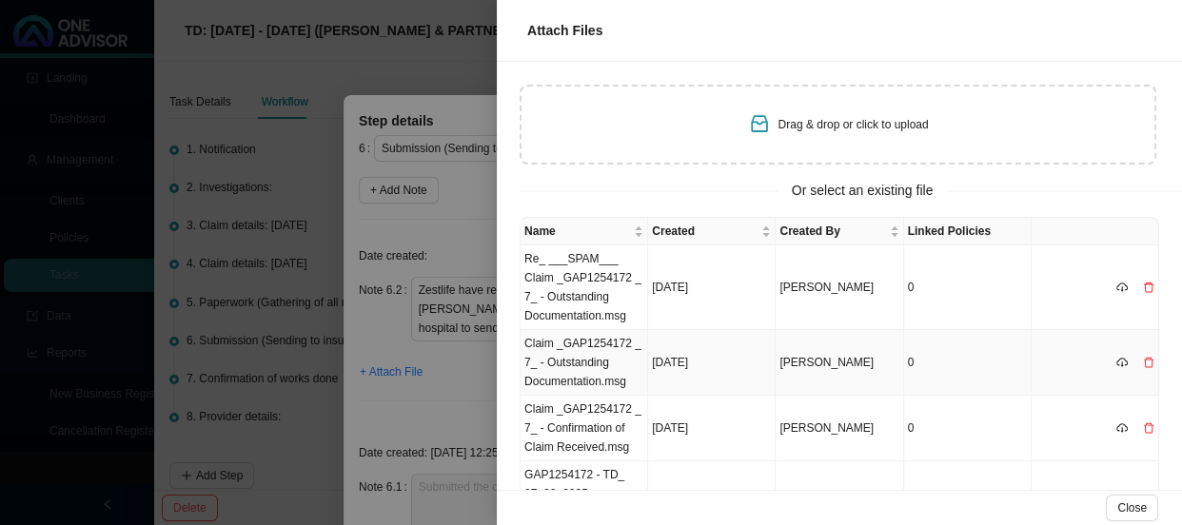
click at [581, 356] on td "Claim _GAP1254172 _ 7_ - Outstanding Documentation.msg" at bounding box center [583, 363] width 127 height 66
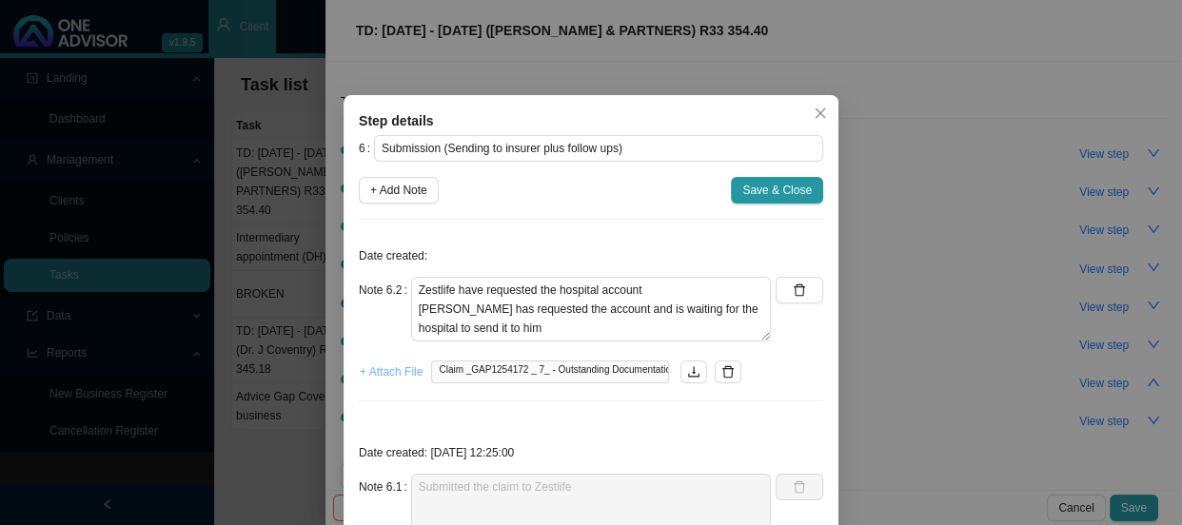
click at [390, 377] on span "+ Attach File" at bounding box center [391, 372] width 63 height 19
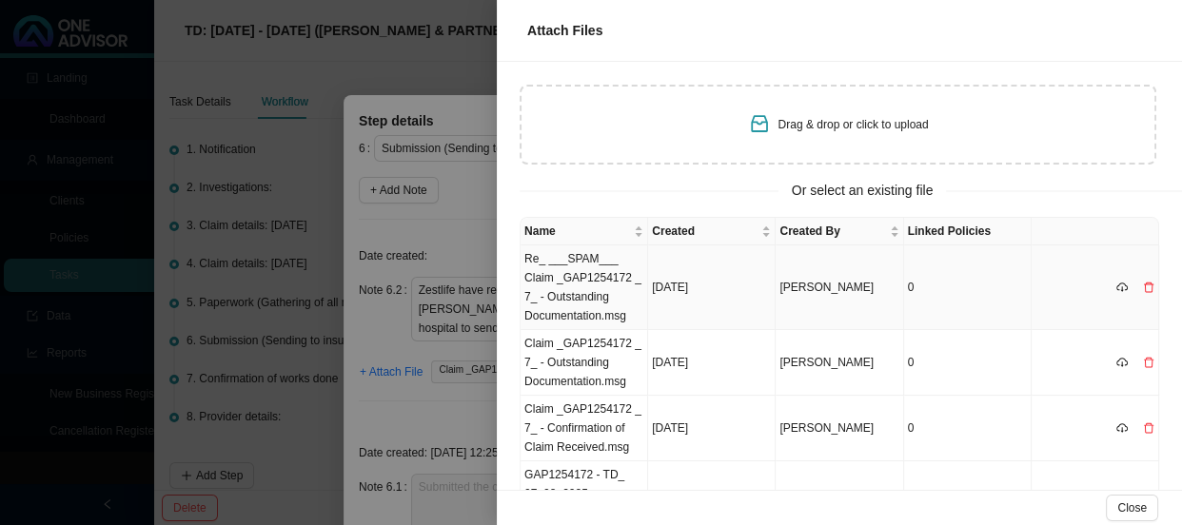
click at [591, 272] on td "Re_ ___SPAM___ Claim _GAP1254172 _ 7_ - Outstanding Documentation.msg" at bounding box center [583, 287] width 127 height 85
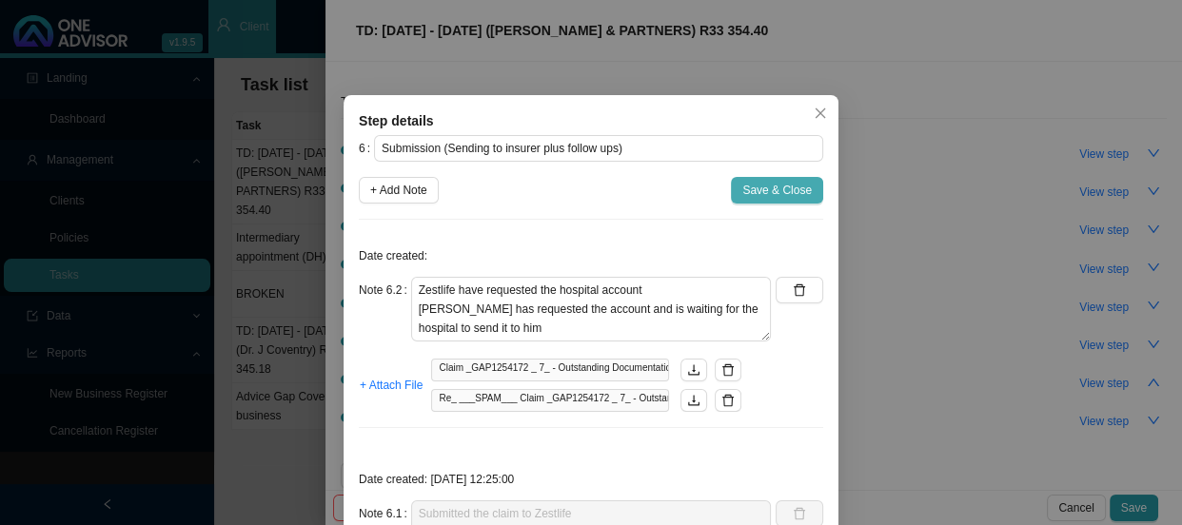
click at [761, 184] on span "Save & Close" at bounding box center [776, 190] width 69 height 19
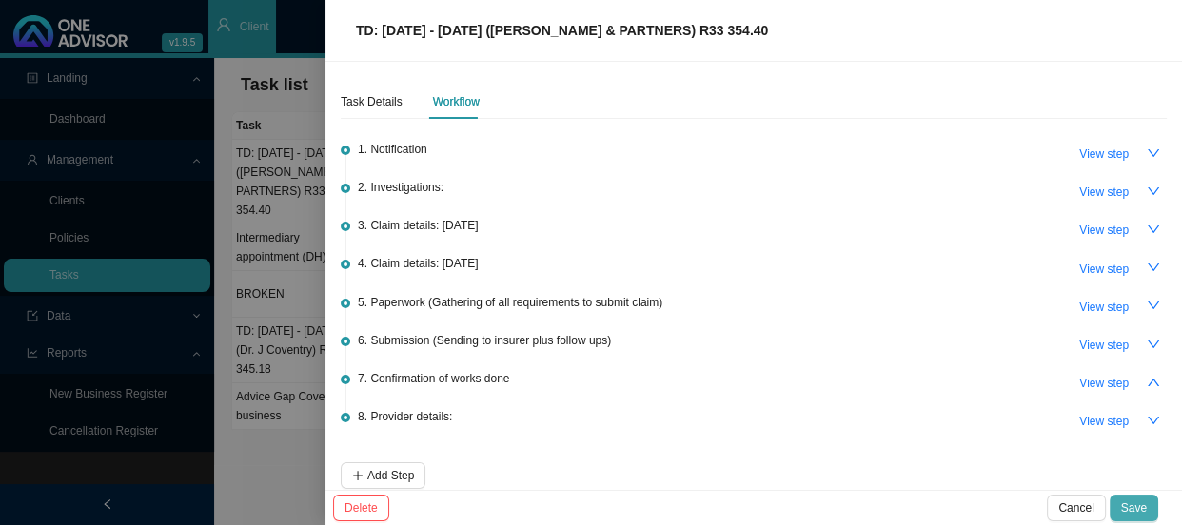
click at [1129, 503] on span "Save" at bounding box center [1134, 508] width 26 height 19
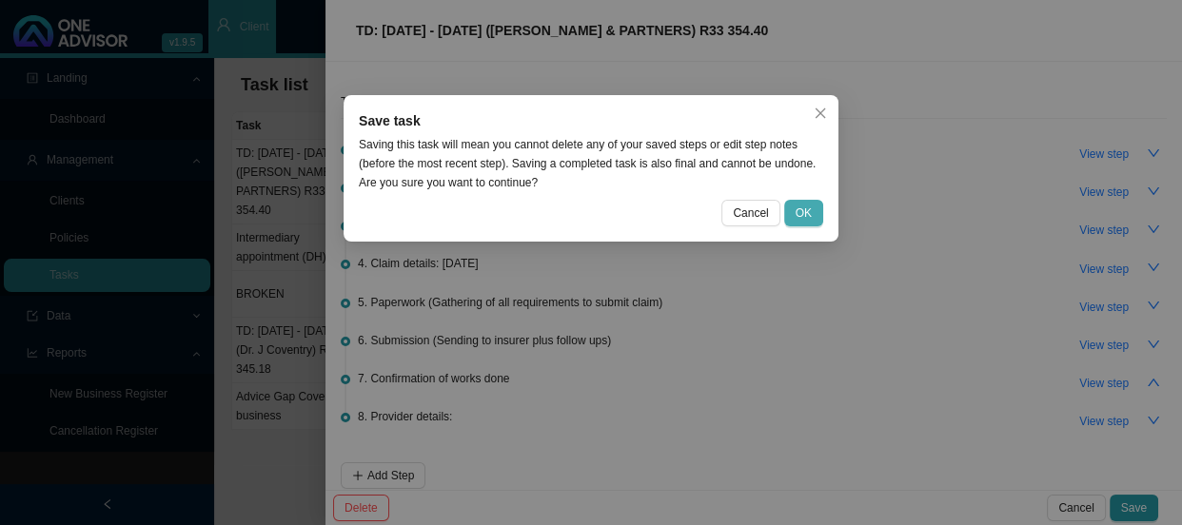
click at [812, 203] on button "OK" at bounding box center [803, 213] width 39 height 27
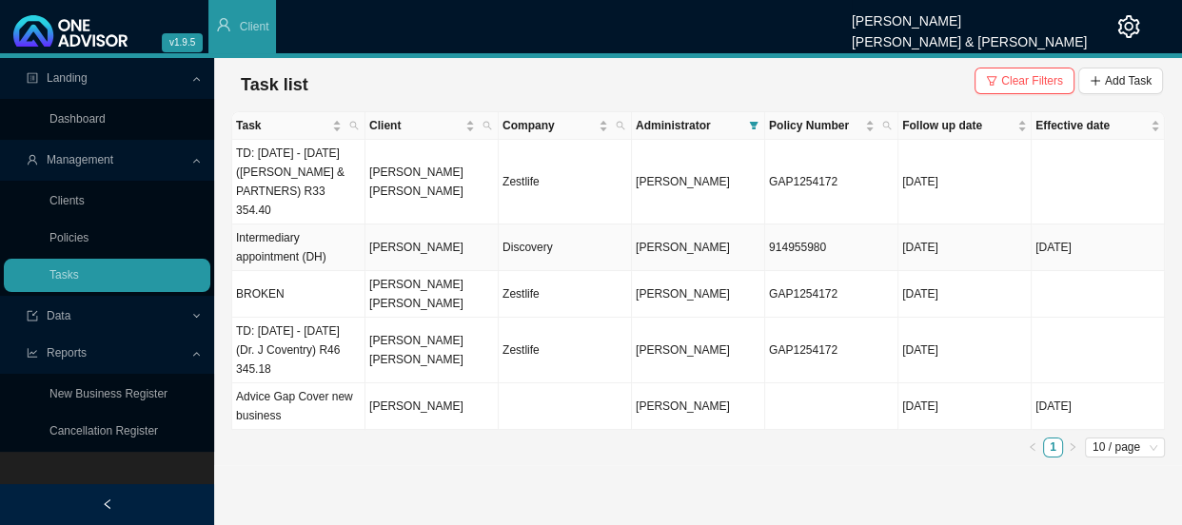
click at [406, 244] on td "[PERSON_NAME]" at bounding box center [431, 248] width 133 height 47
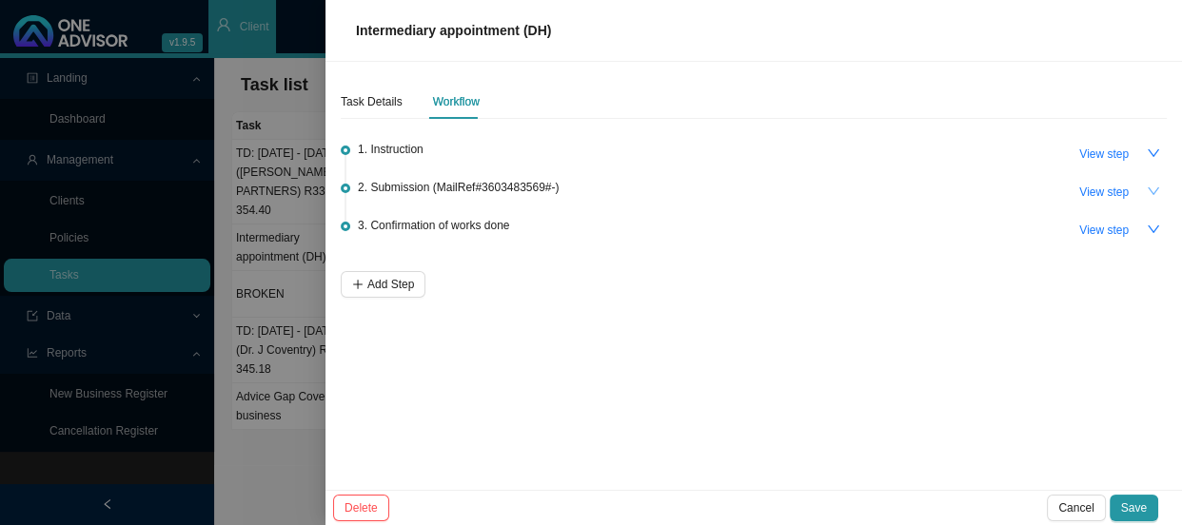
click at [1152, 192] on icon "down" at bounding box center [1153, 191] width 13 height 13
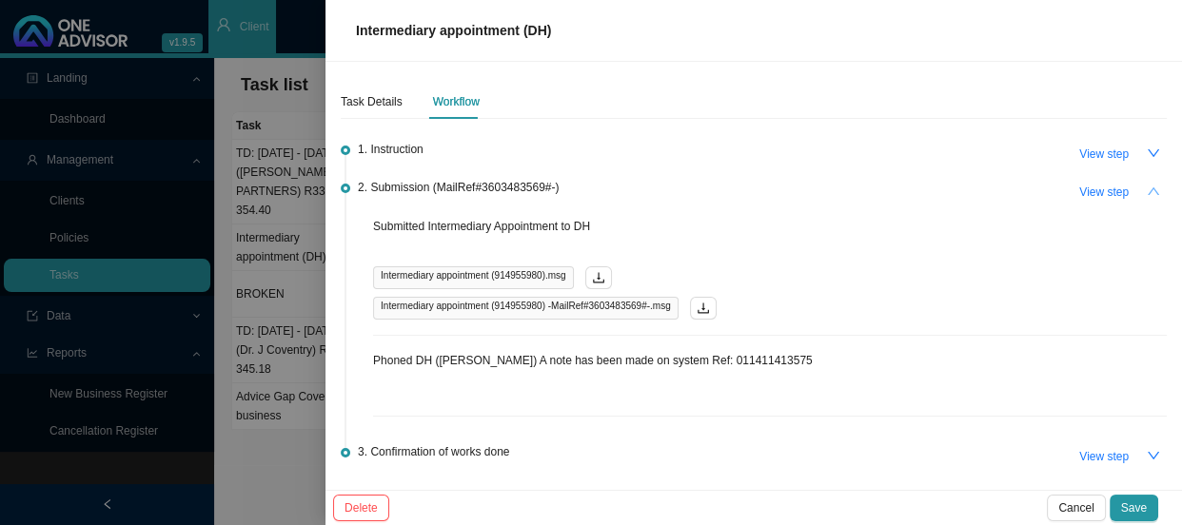
click at [853, 352] on p "Phoned DH ([PERSON_NAME]) A note has been made on system Ref: 011411413575" at bounding box center [770, 360] width 794 height 19
click at [1140, 194] on button "button" at bounding box center [1153, 191] width 27 height 27
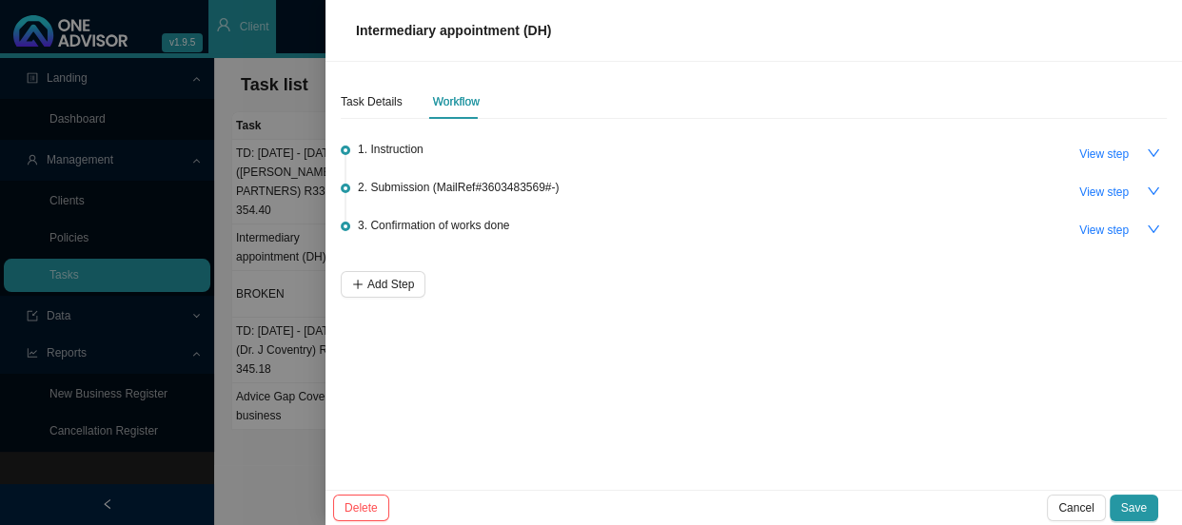
click at [269, 364] on div at bounding box center [591, 262] width 1182 height 525
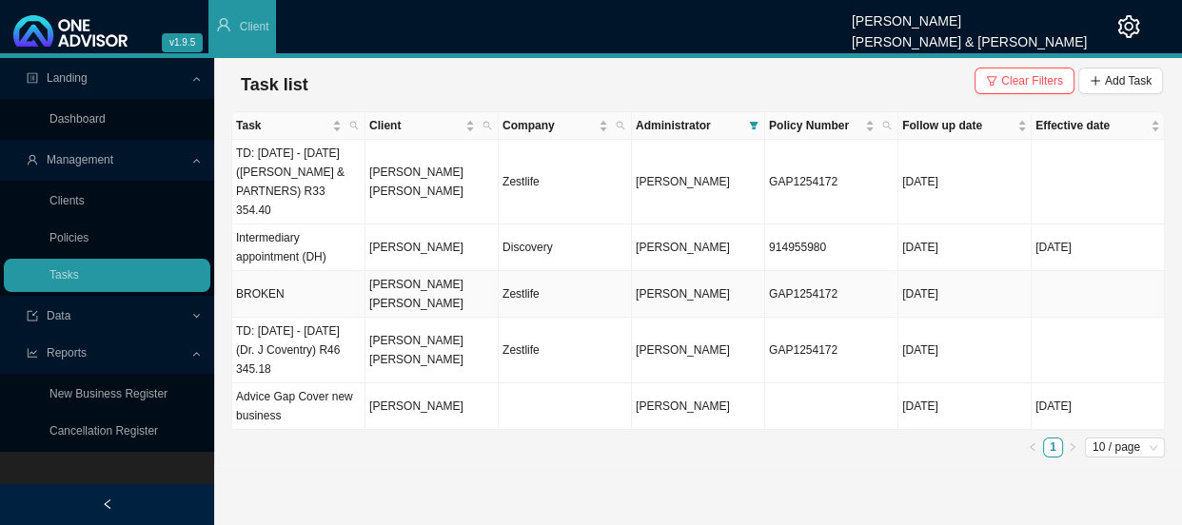
click at [634, 279] on td "[PERSON_NAME]" at bounding box center [698, 294] width 133 height 47
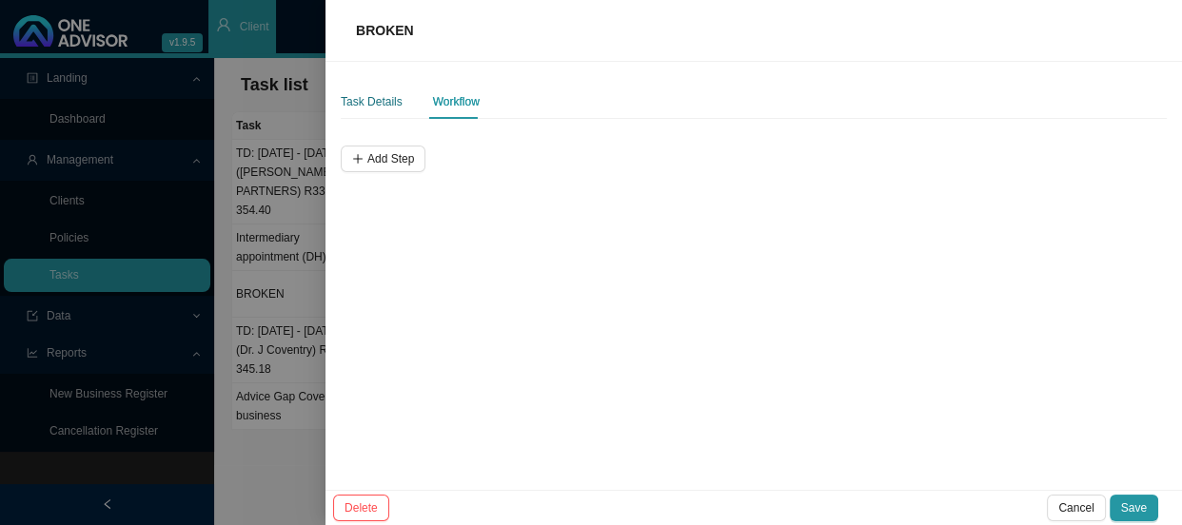
click at [343, 101] on div "Task Details" at bounding box center [372, 101] width 62 height 19
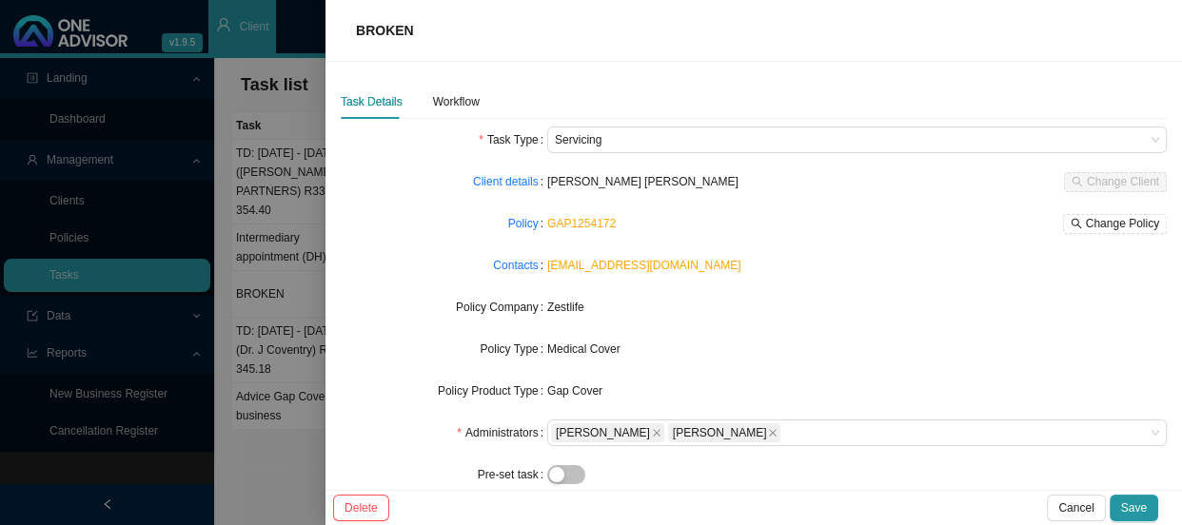
click at [293, 272] on div at bounding box center [591, 262] width 1182 height 525
